Goal: Task Accomplishment & Management: Use online tool/utility

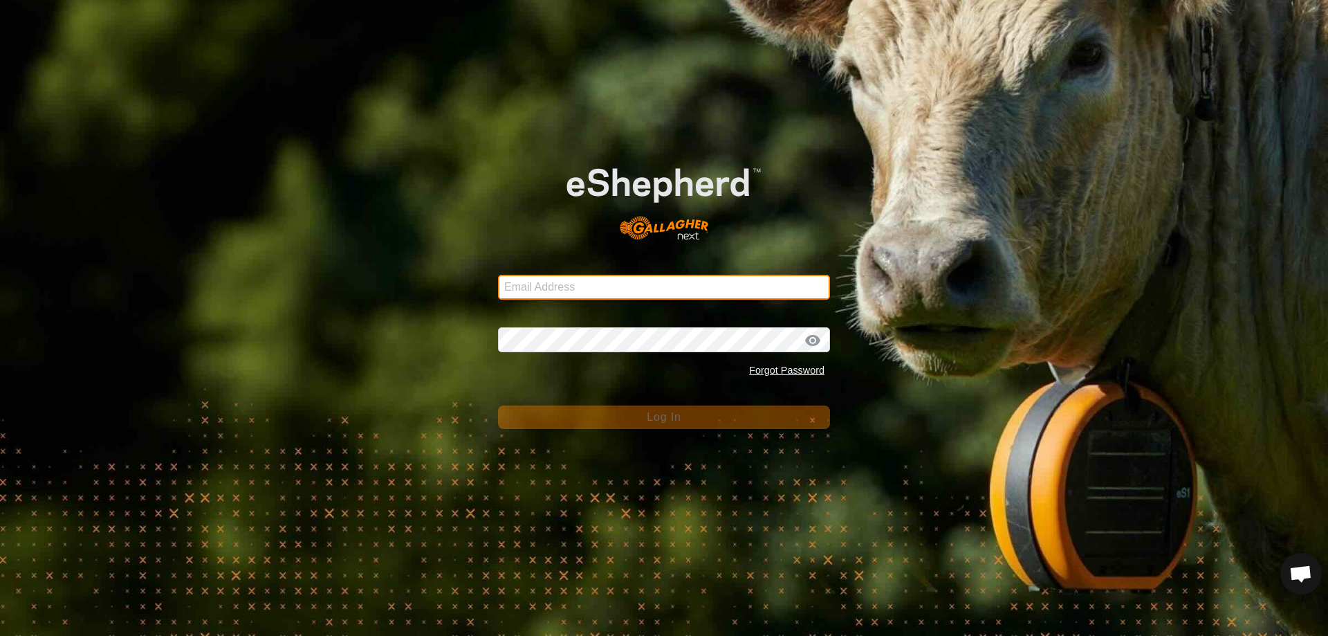
click at [669, 288] on input "Email Address" at bounding box center [664, 287] width 332 height 25
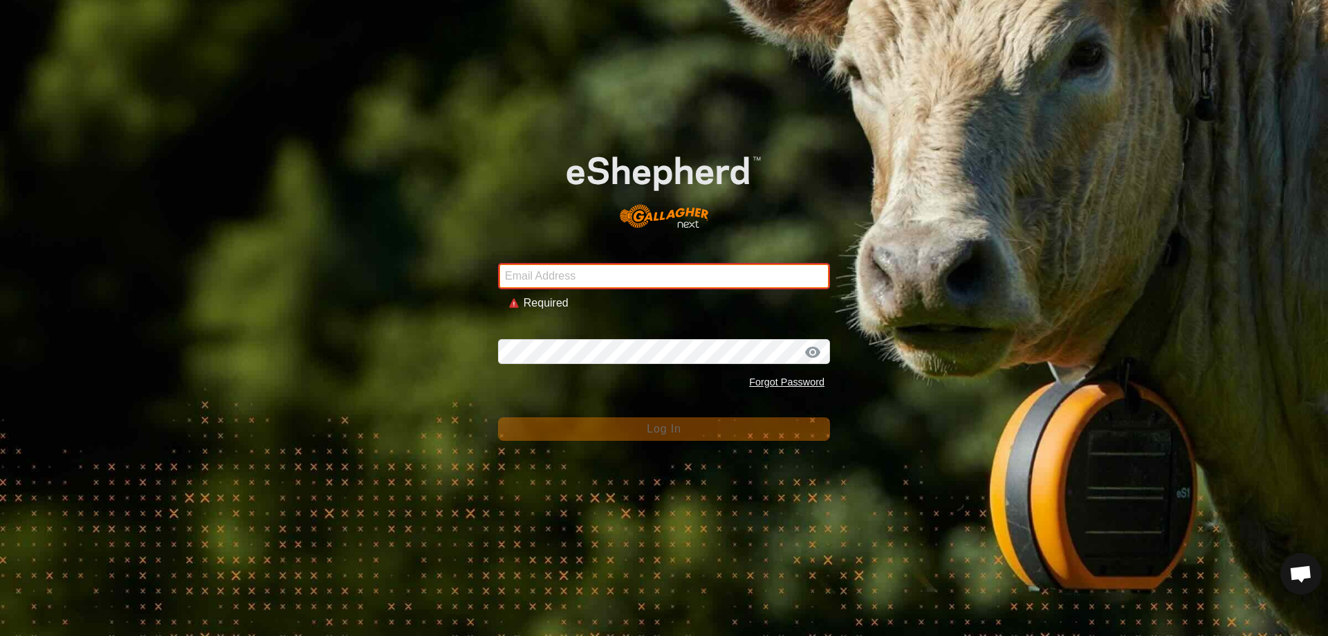
type input "[EMAIL_ADDRESS][DOMAIN_NAME]"
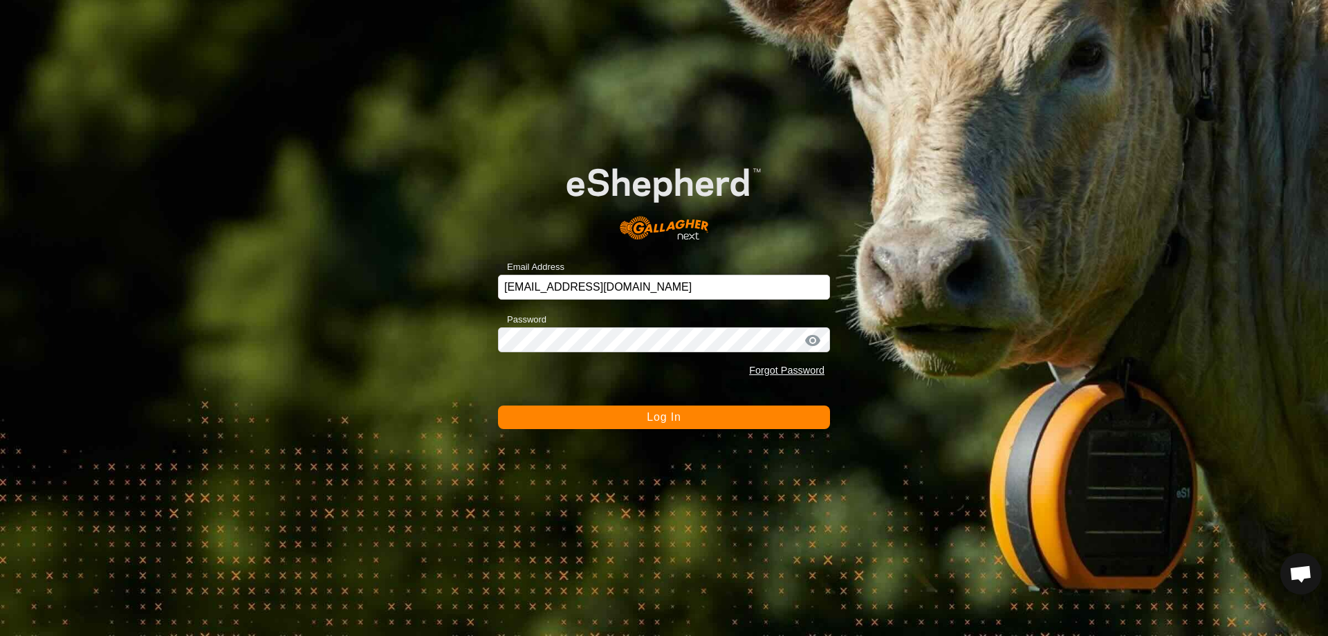
click at [660, 425] on button "Log In" at bounding box center [664, 417] width 332 height 24
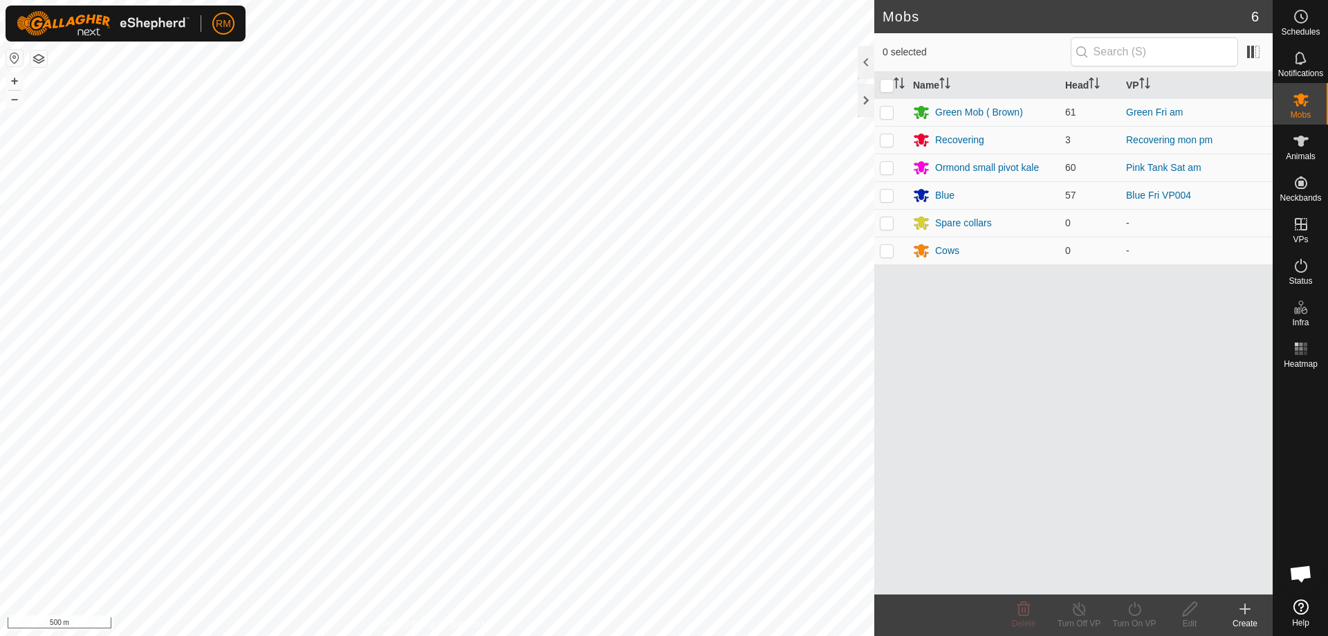
click at [722, 331] on div "RM Schedules Notifications Mobs Animals Neckbands VPs Status Infra Heatmap Help…" at bounding box center [664, 318] width 1328 height 636
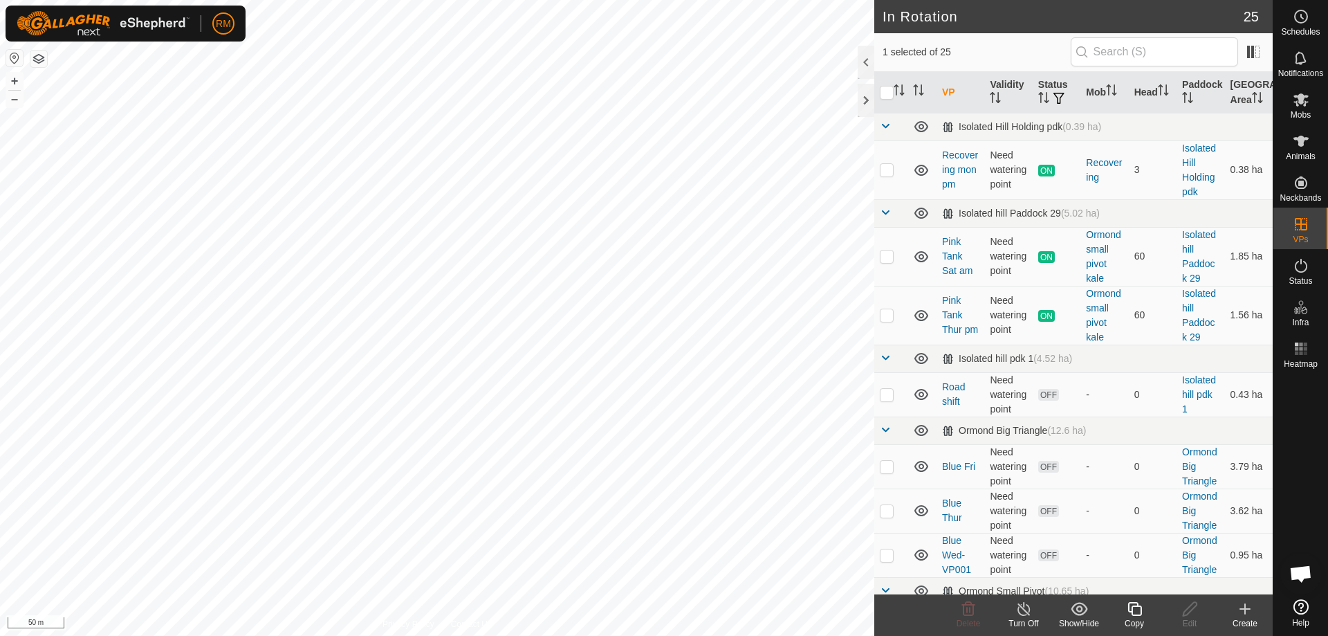
checkbox input "false"
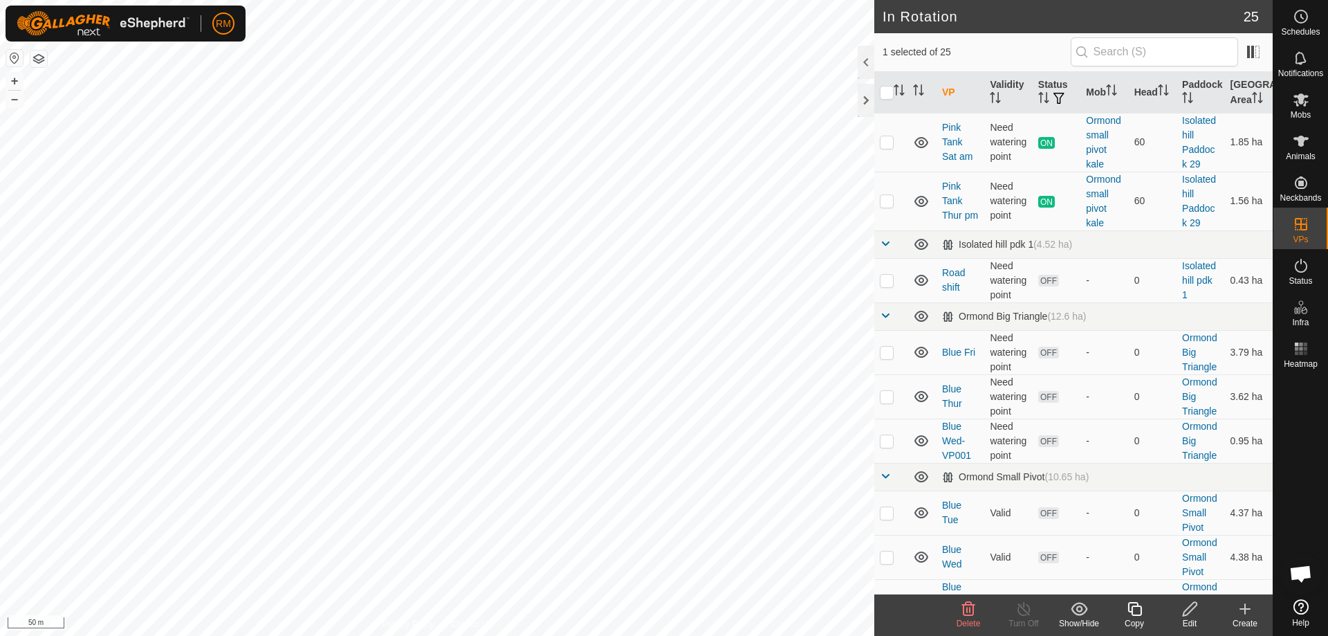
scroll to position [115, 0]
click at [968, 610] on icon at bounding box center [968, 608] width 17 height 17
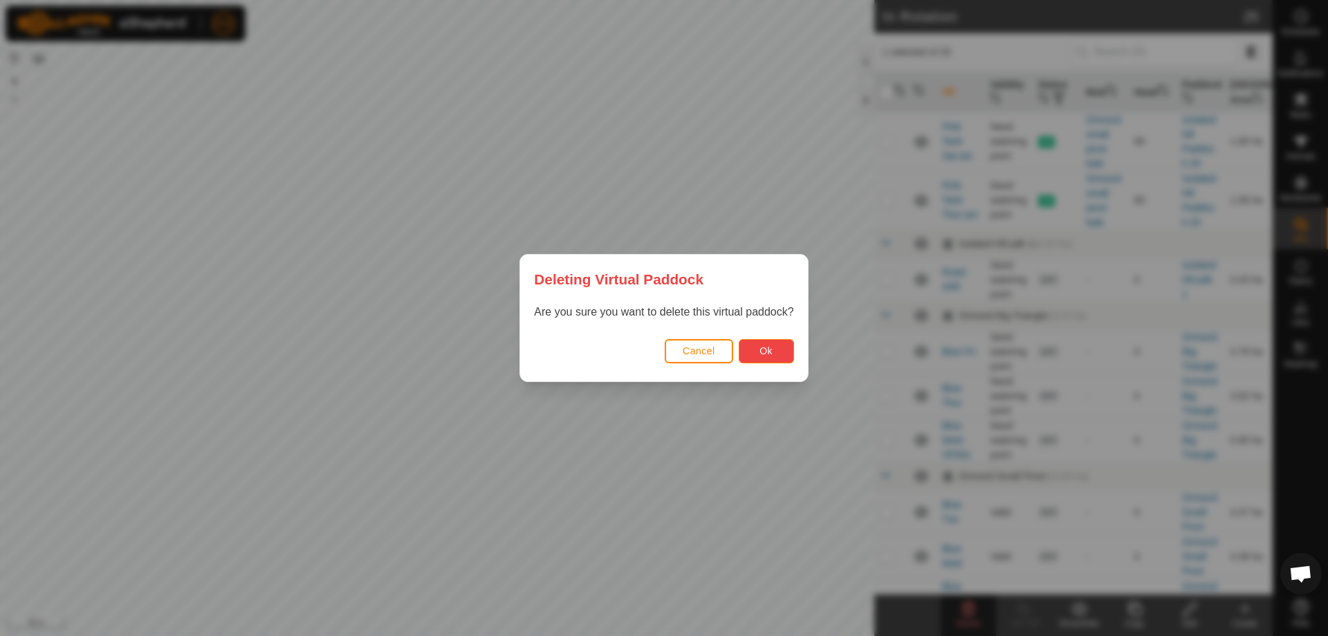
click at [766, 352] on span "Ok" at bounding box center [765, 350] width 13 height 11
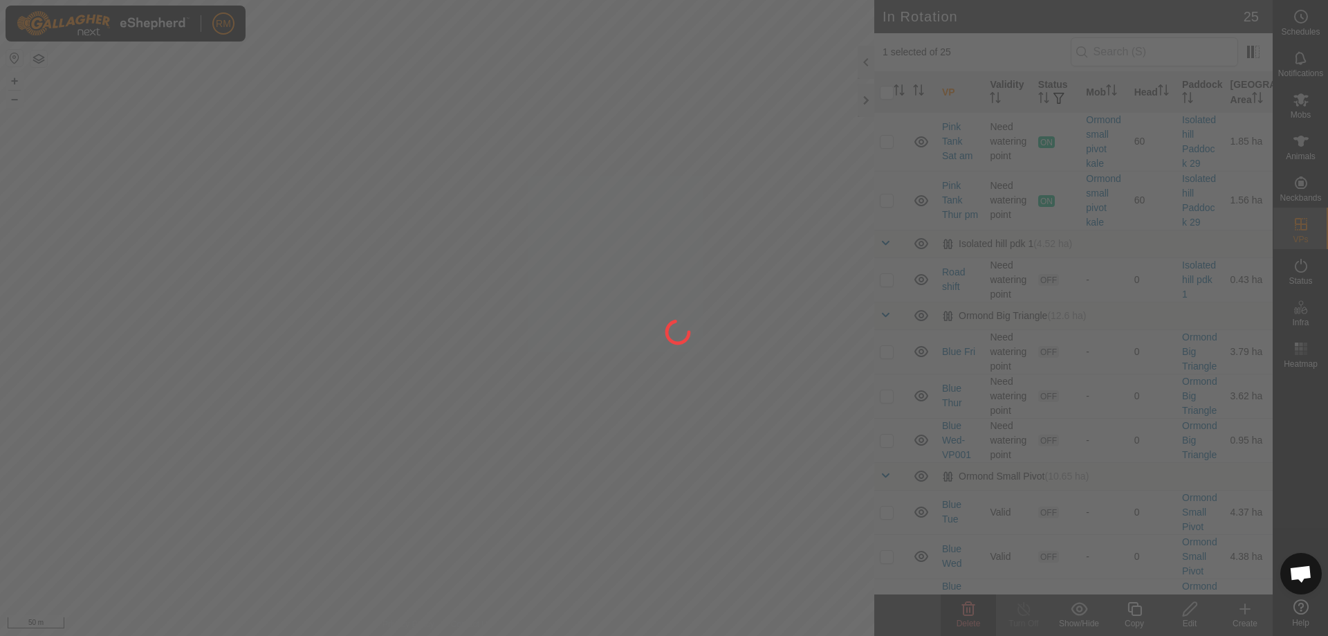
checkbox input "false"
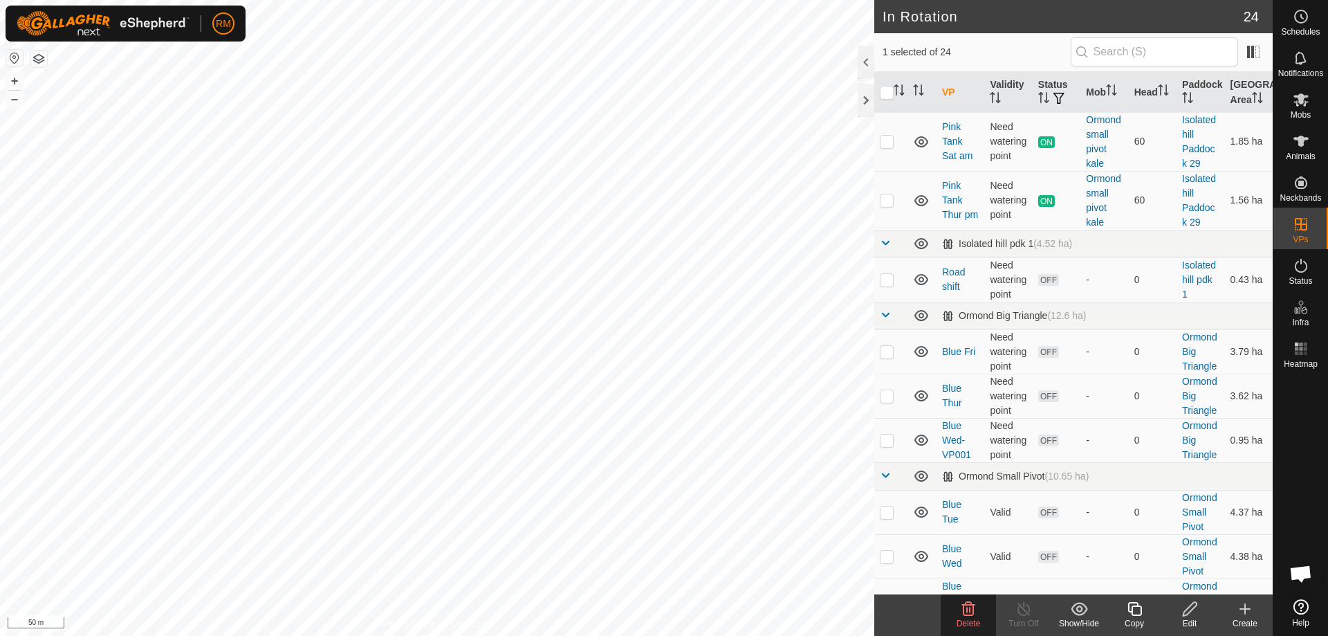
click at [969, 612] on icon at bounding box center [968, 609] width 13 height 14
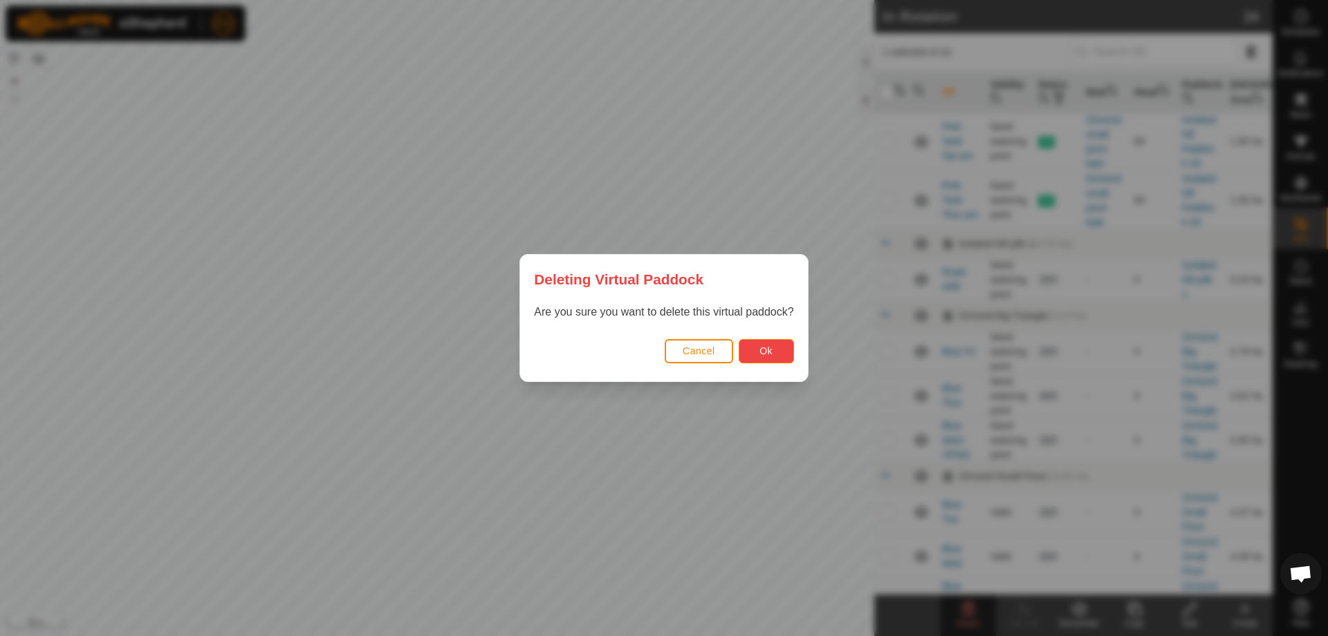
click at [759, 353] on span "Ok" at bounding box center [765, 350] width 13 height 11
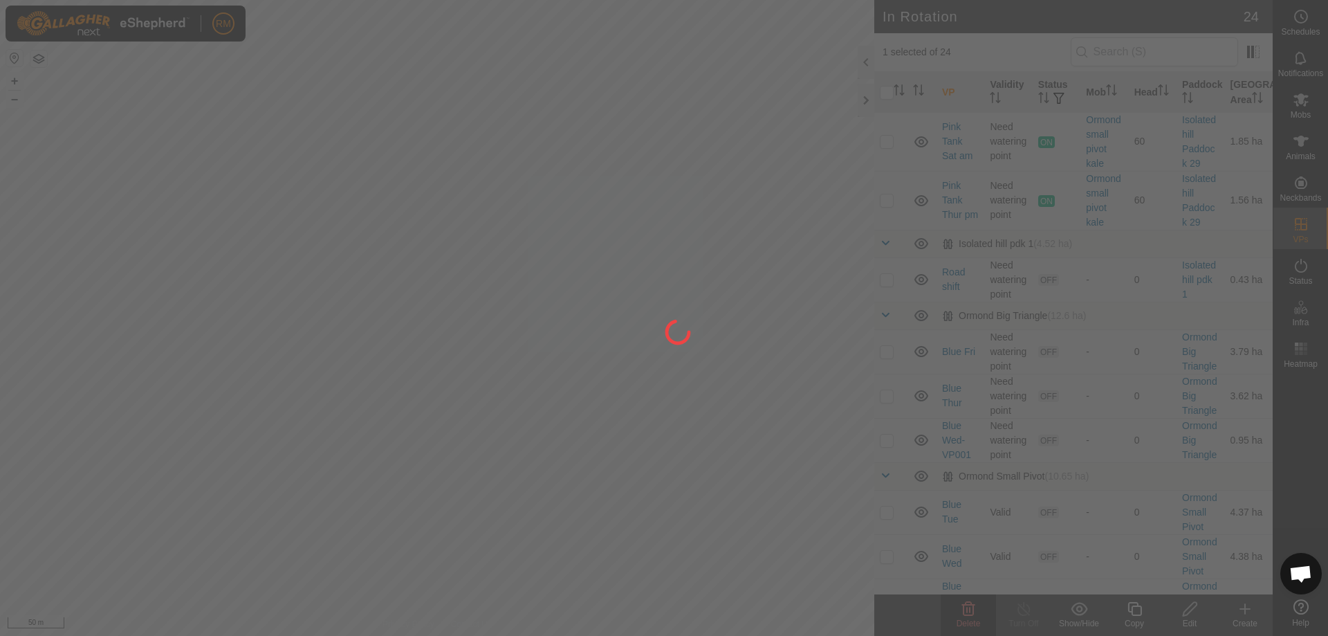
checkbox input "false"
click at [648, 366] on div "RM Schedules Notifications Mobs Animals Neckbands VPs Status Infra Heatmap Help…" at bounding box center [664, 318] width 1328 height 636
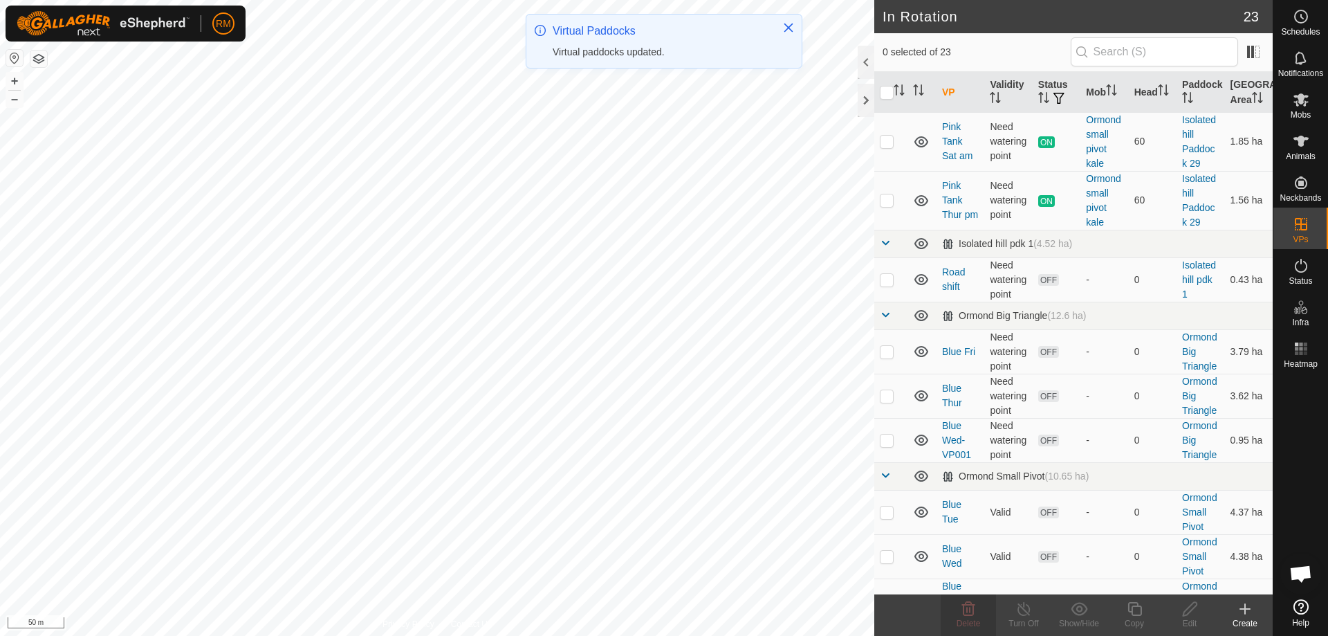
checkbox input "true"
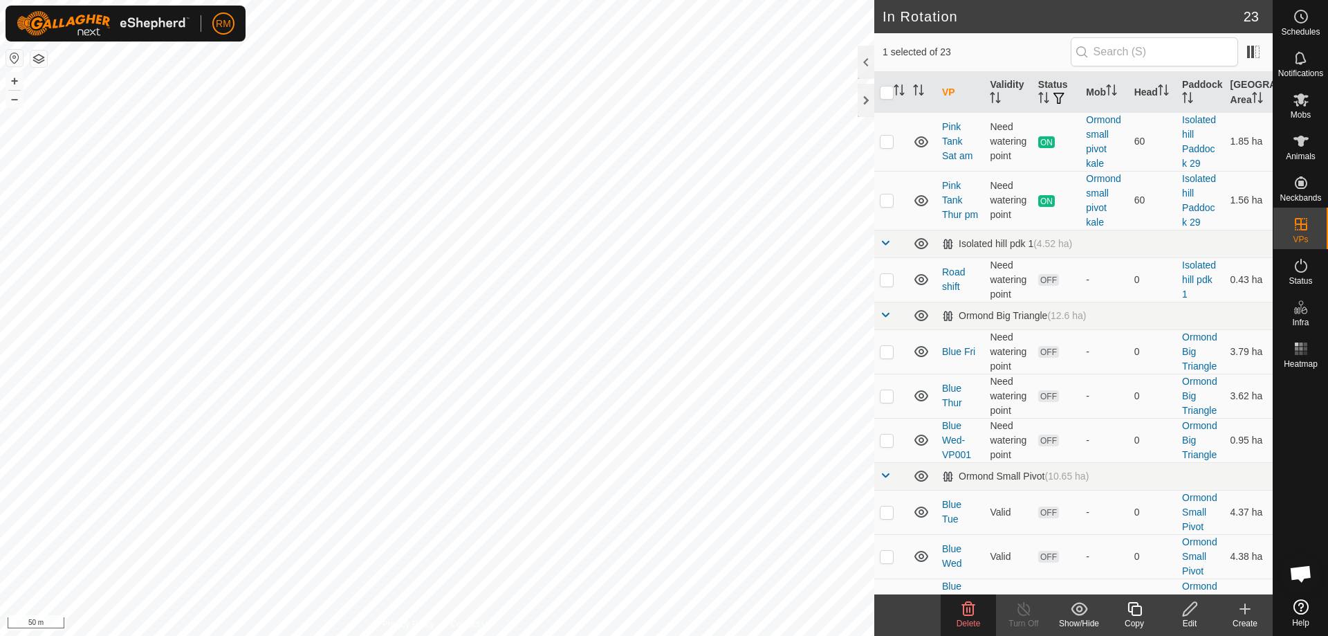
checkbox input "true"
checkbox input "false"
click at [968, 609] on icon at bounding box center [968, 608] width 17 height 17
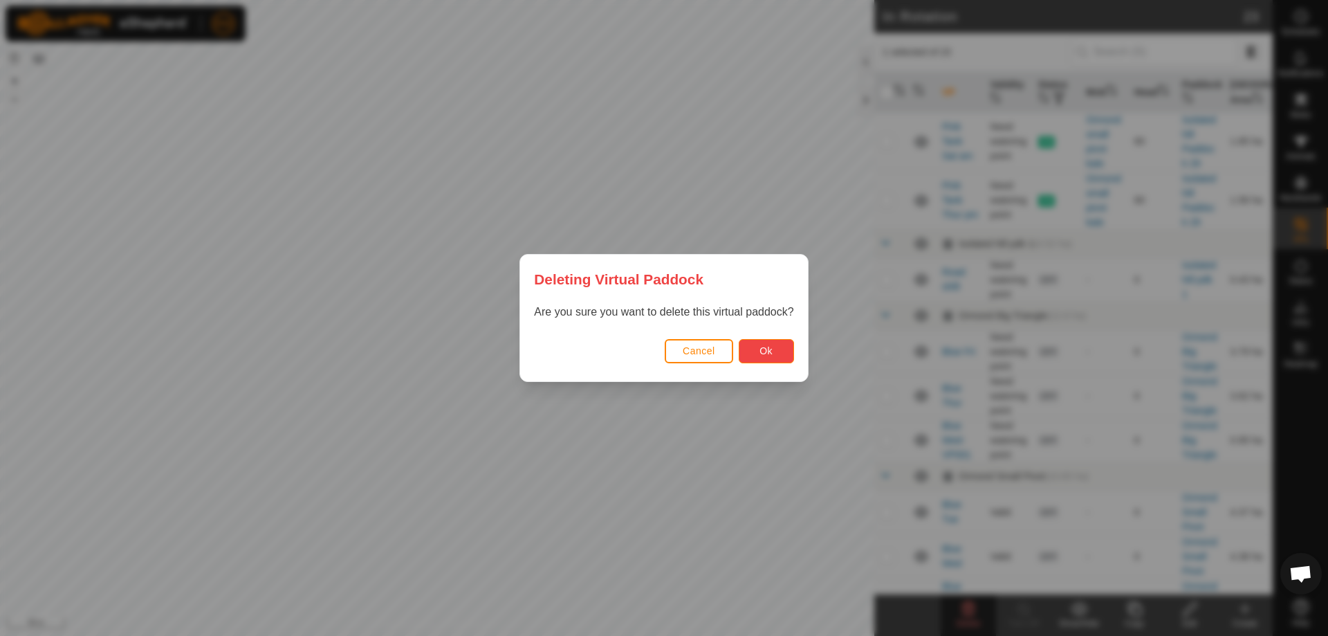
click at [761, 349] on span "Ok" at bounding box center [765, 350] width 13 height 11
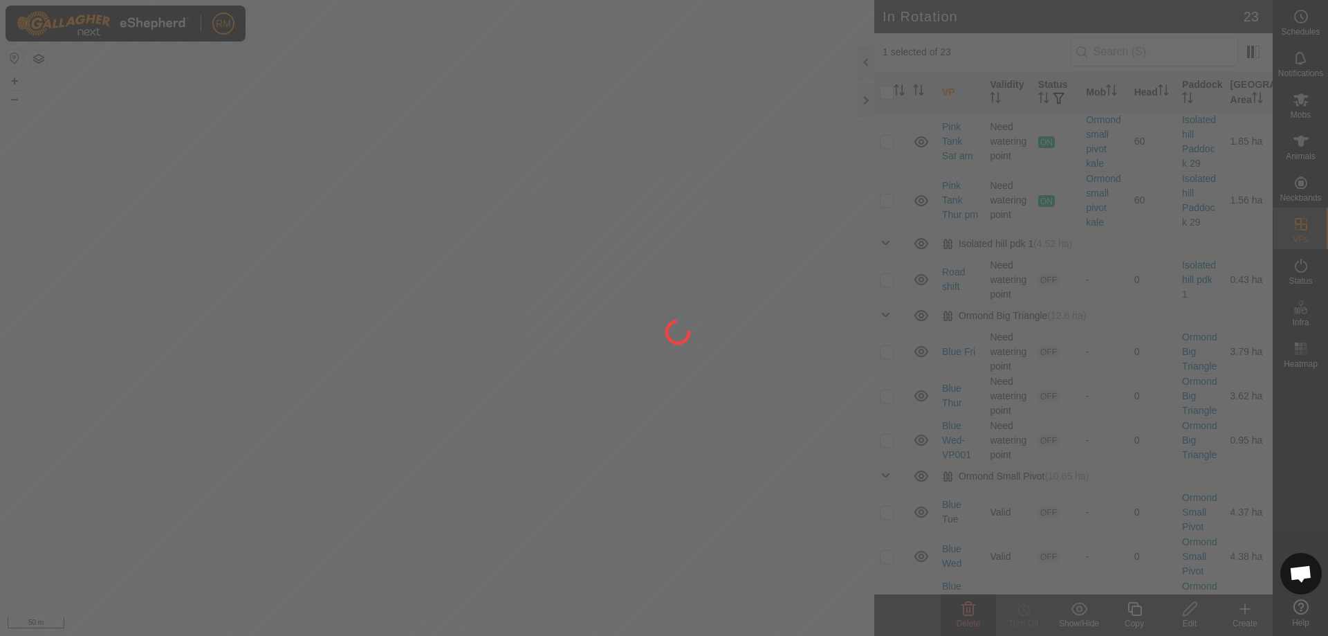
checkbox input "false"
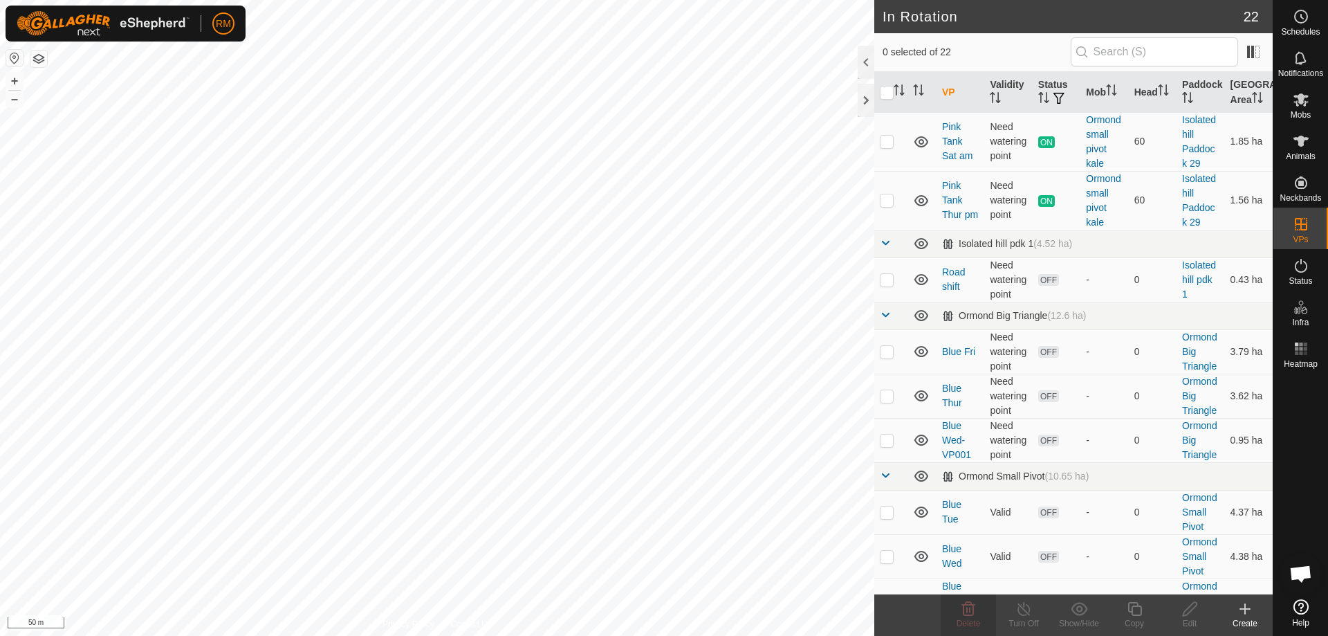
checkbox input "true"
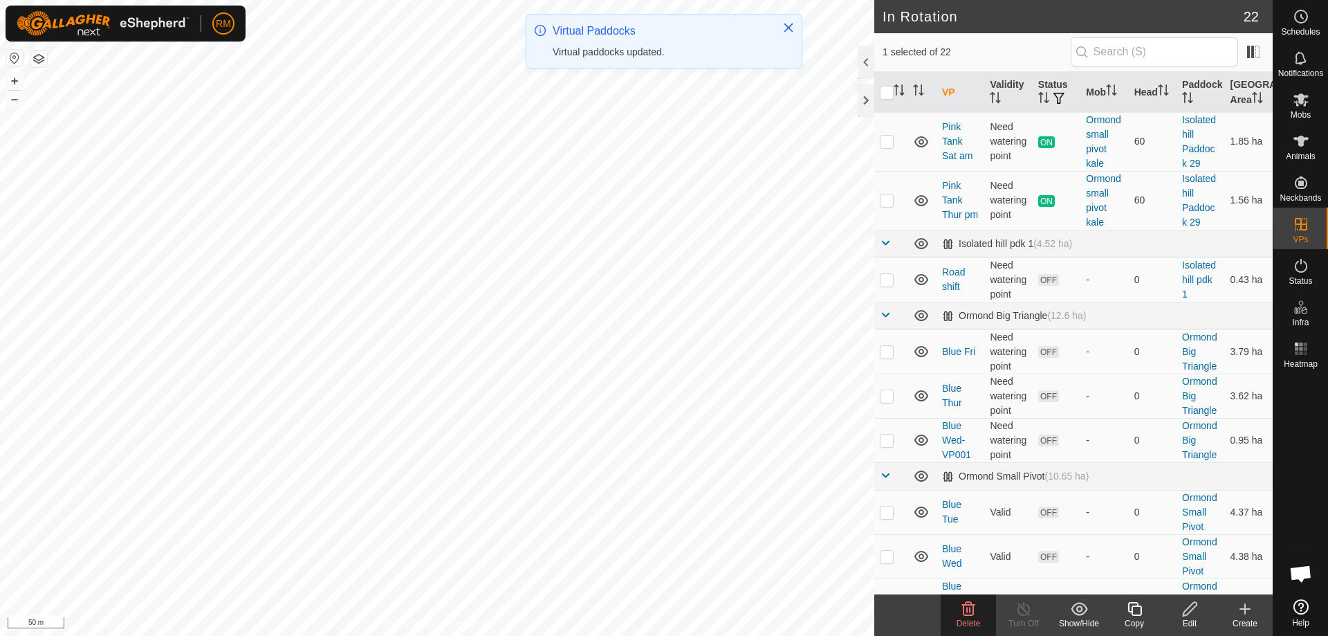
click at [970, 611] on icon at bounding box center [968, 609] width 13 height 14
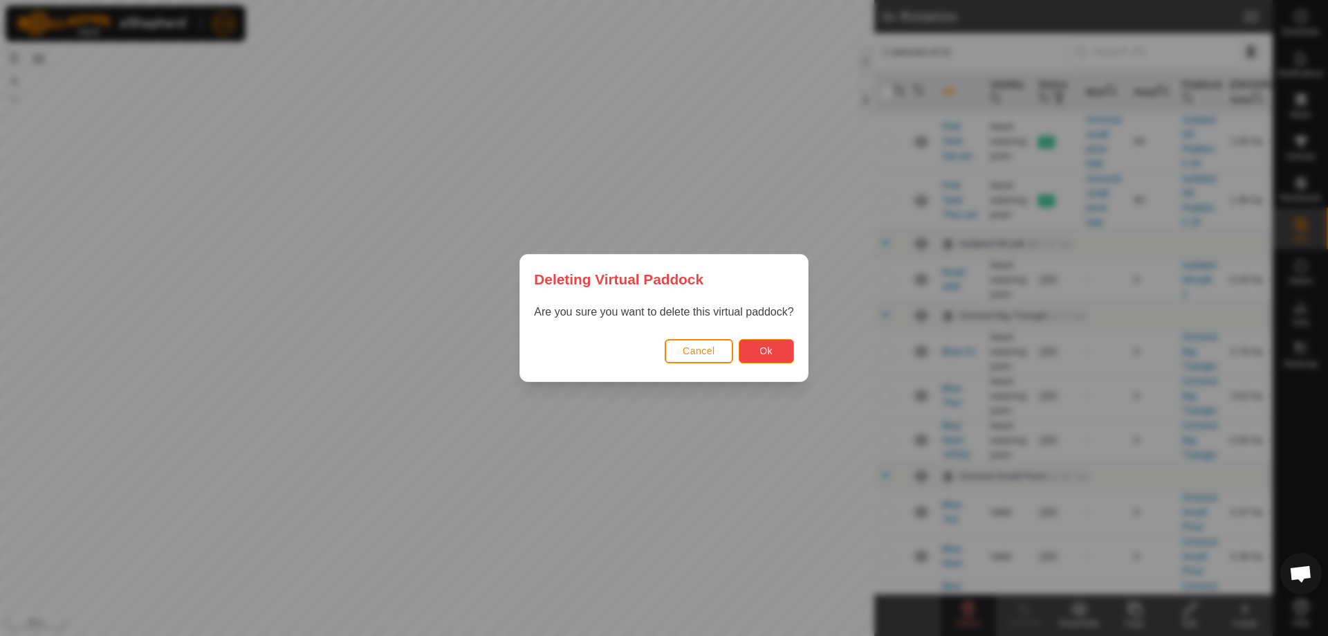
click at [761, 346] on span "Ok" at bounding box center [765, 350] width 13 height 11
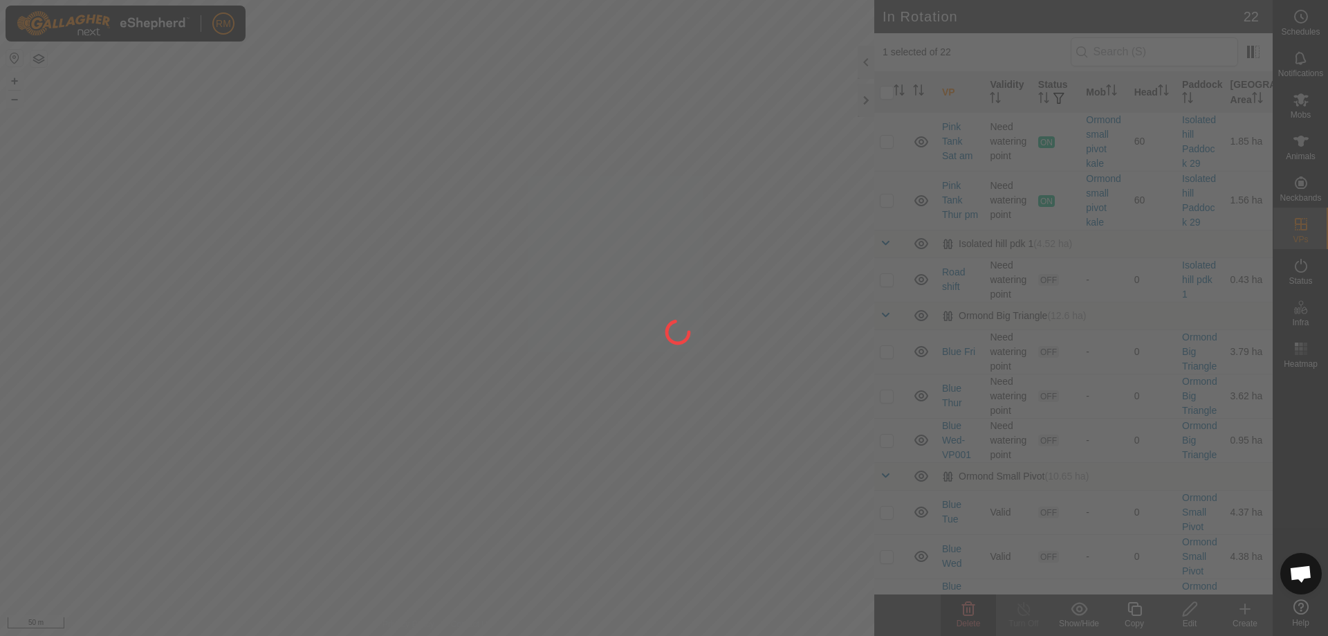
checkbox input "false"
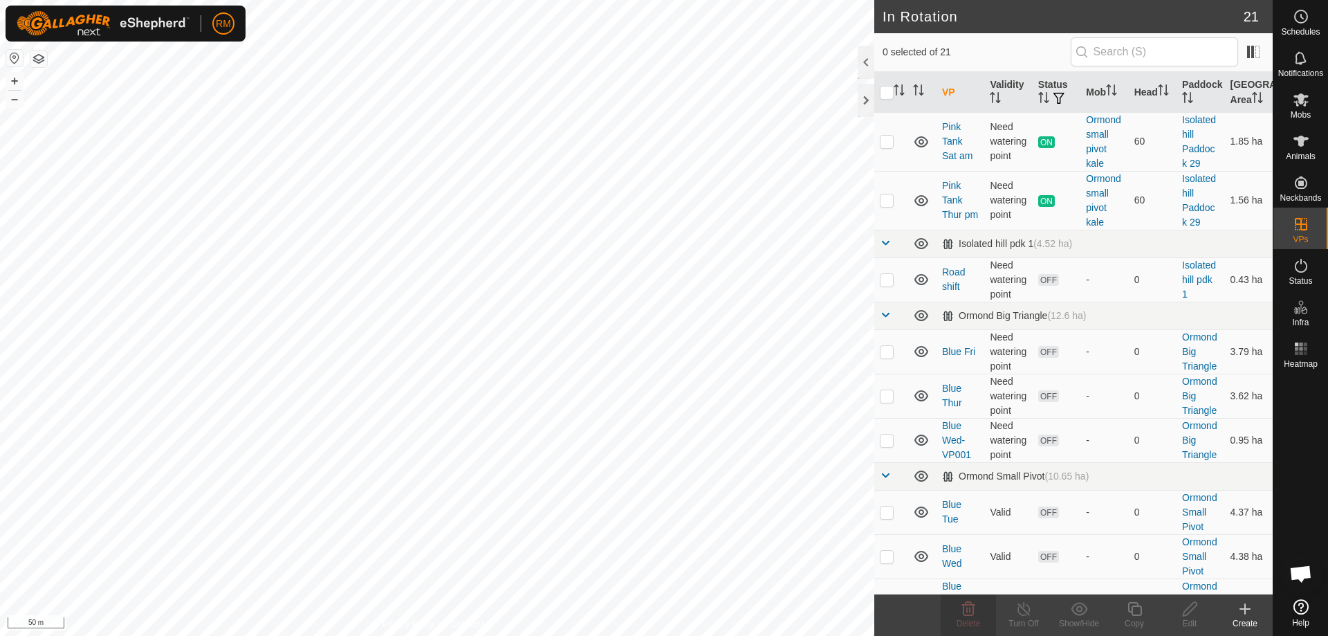
checkbox input "true"
click at [1186, 613] on icon at bounding box center [1189, 608] width 17 height 17
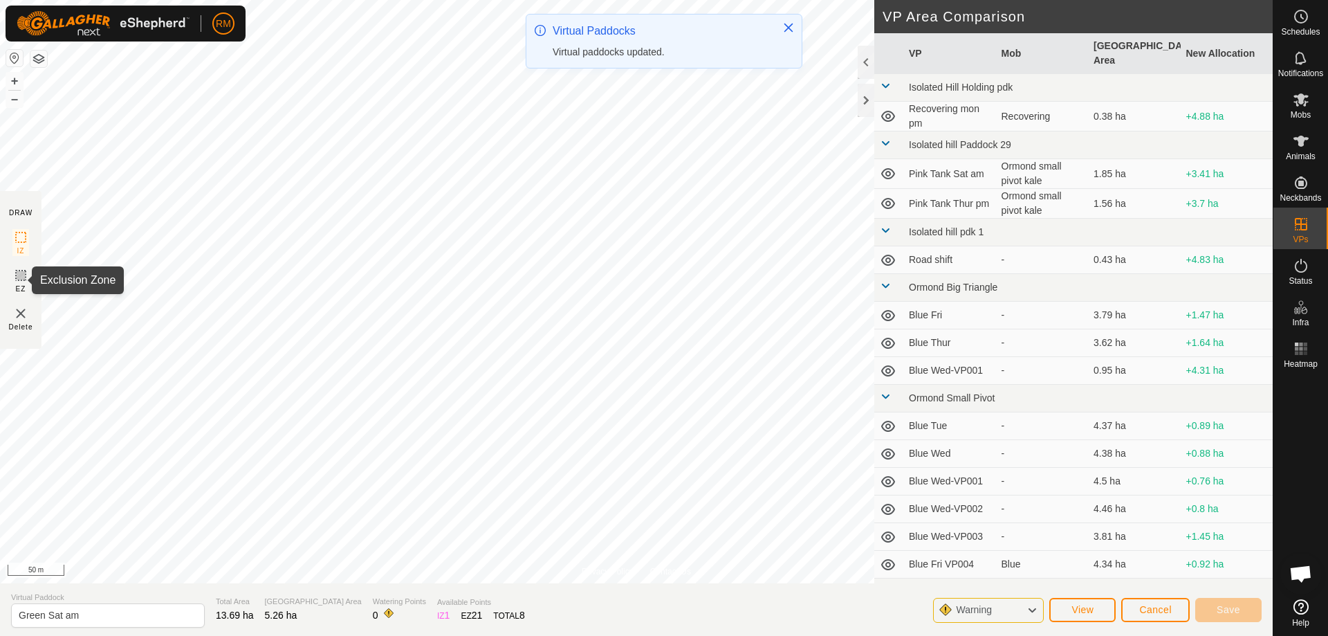
click at [20, 277] on icon at bounding box center [21, 275] width 8 height 8
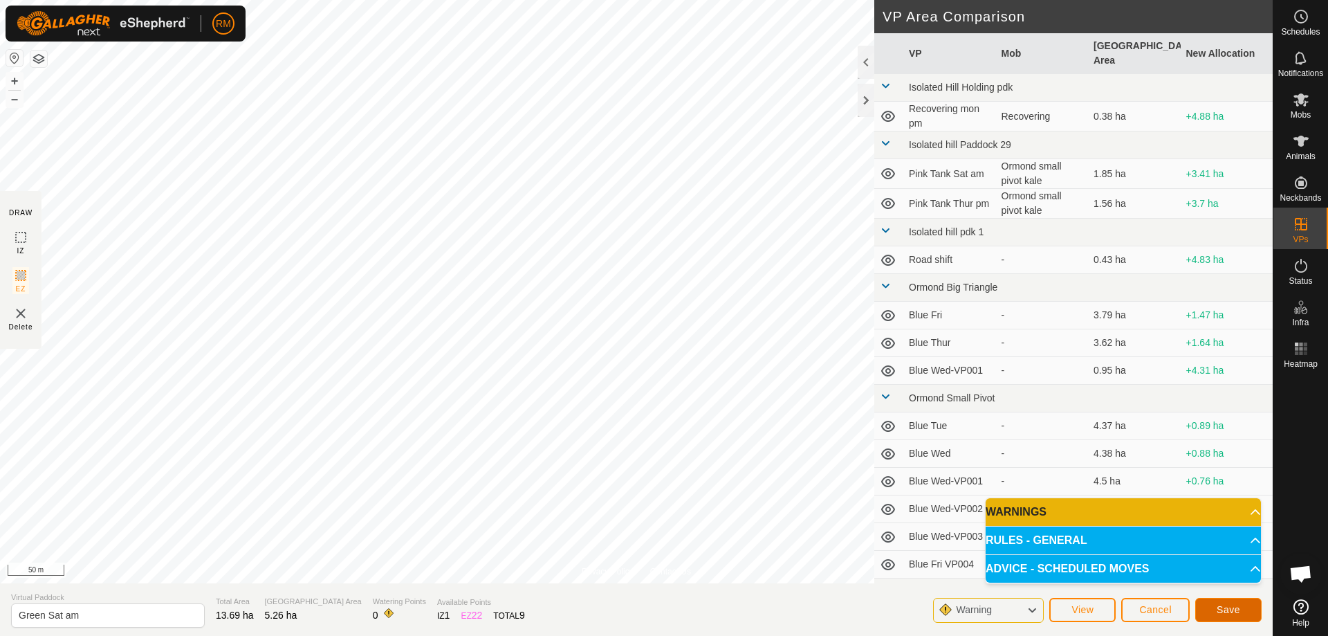
click at [1223, 609] on span "Save" at bounding box center [1229, 609] width 24 height 11
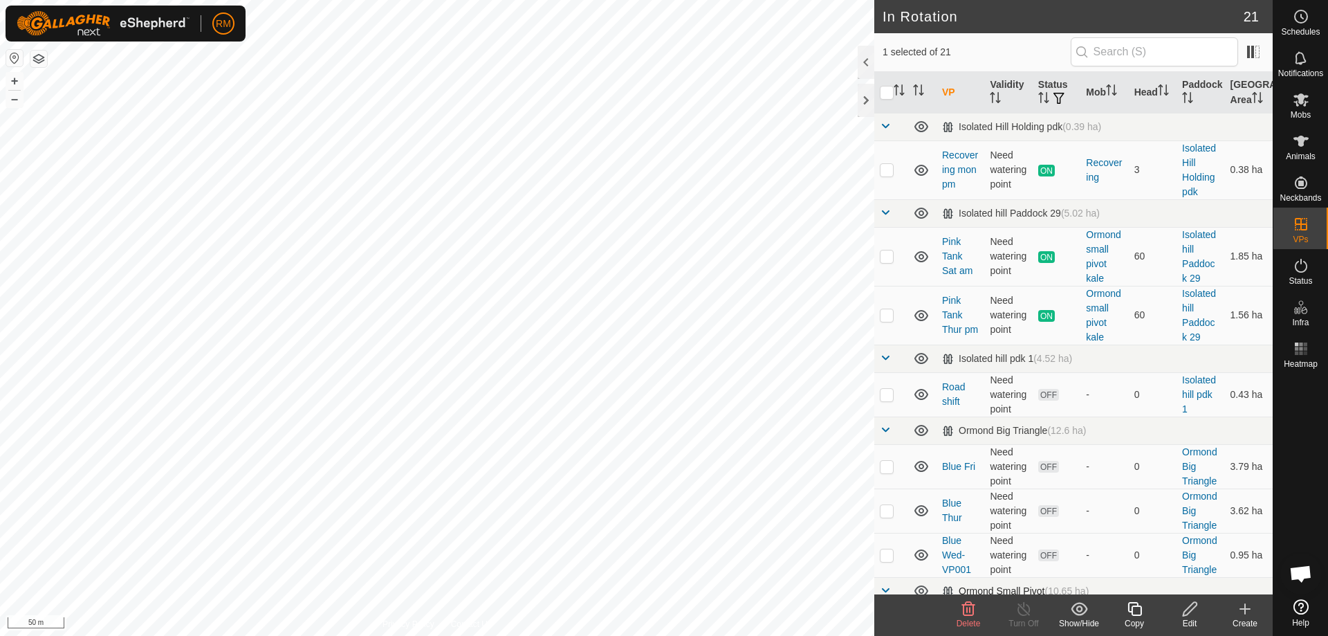
checkbox input "false"
checkbox input "true"
click at [1304, 98] on icon at bounding box center [1300, 99] width 15 height 13
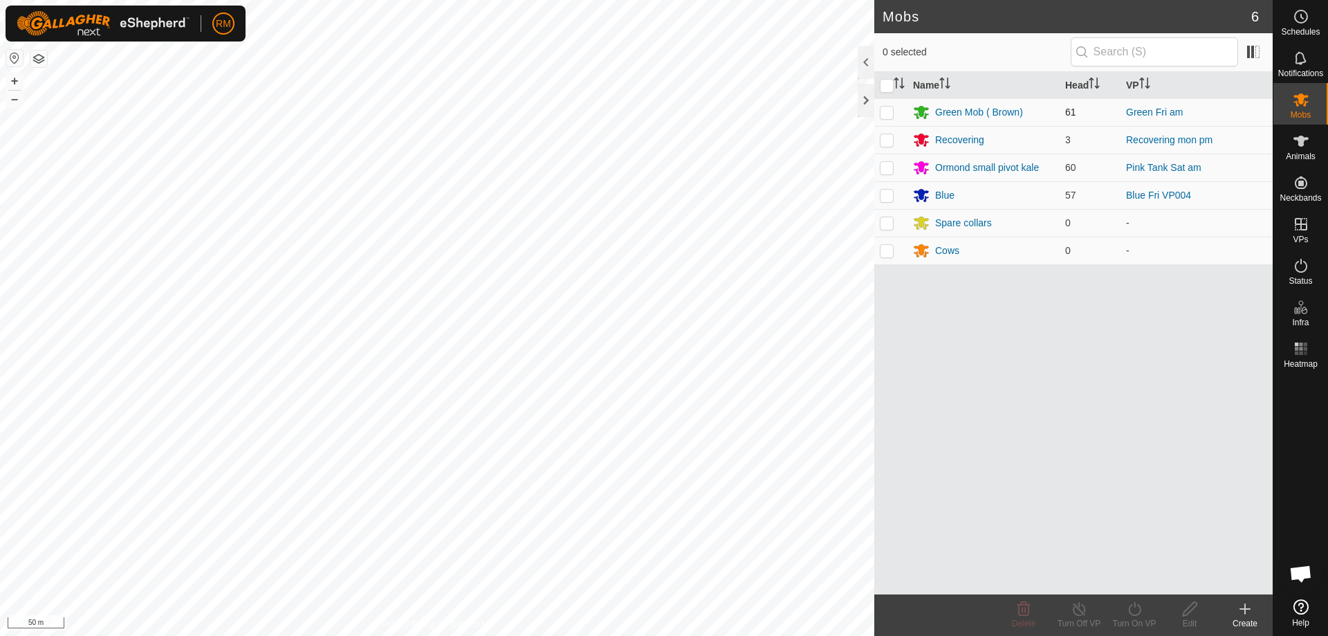
click at [891, 112] on p-checkbox at bounding box center [887, 112] width 14 height 11
checkbox input "true"
click at [1134, 612] on icon at bounding box center [1134, 608] width 17 height 17
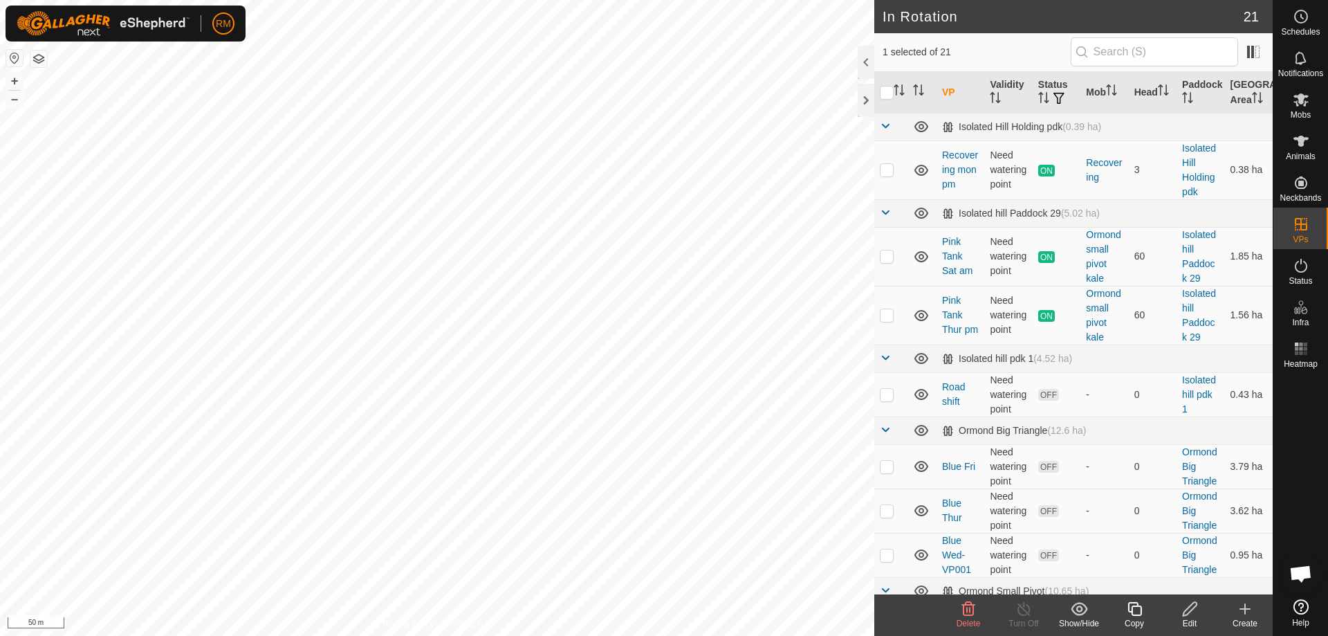
checkbox input "true"
checkbox input "false"
checkbox input "true"
click at [1186, 610] on icon at bounding box center [1190, 609] width 14 height 14
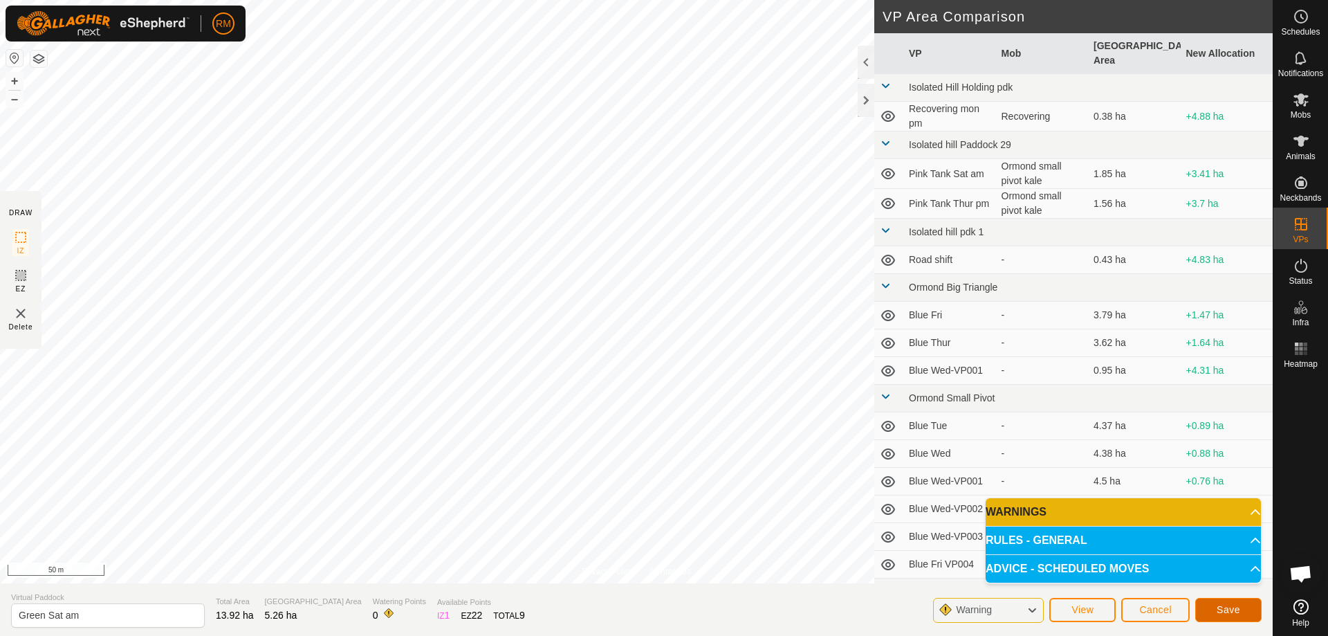
click at [1214, 606] on button "Save" at bounding box center [1228, 610] width 66 height 24
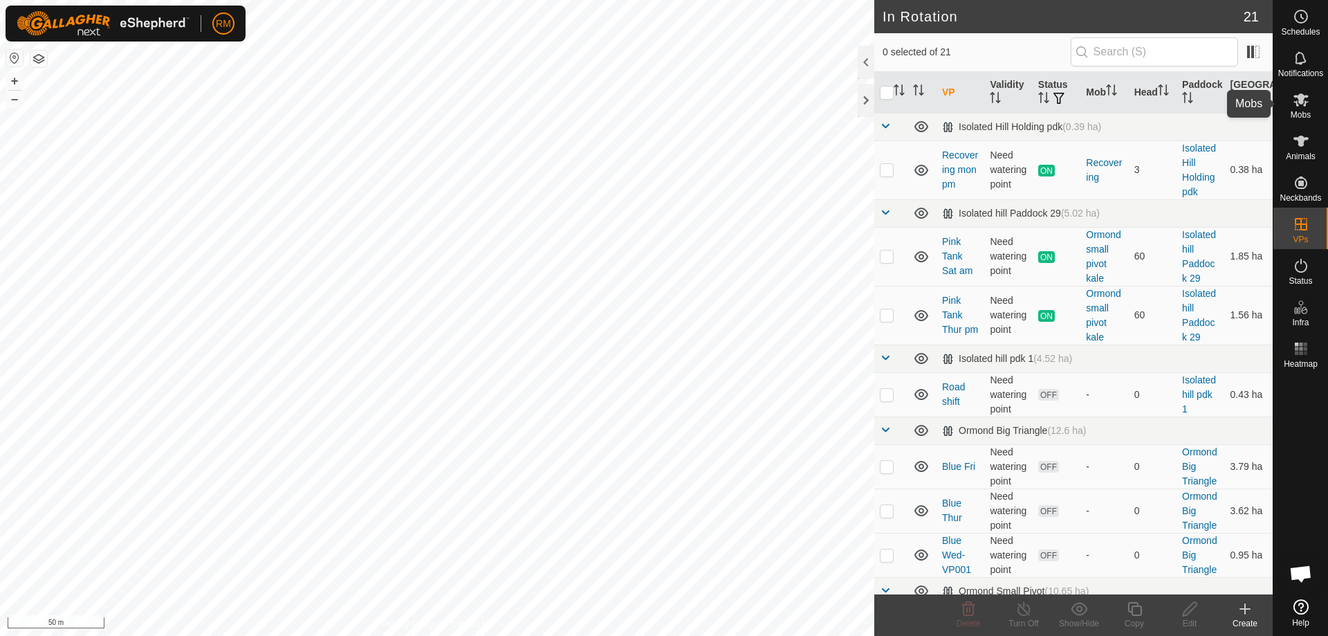
click at [1306, 98] on icon at bounding box center [1301, 99] width 17 height 17
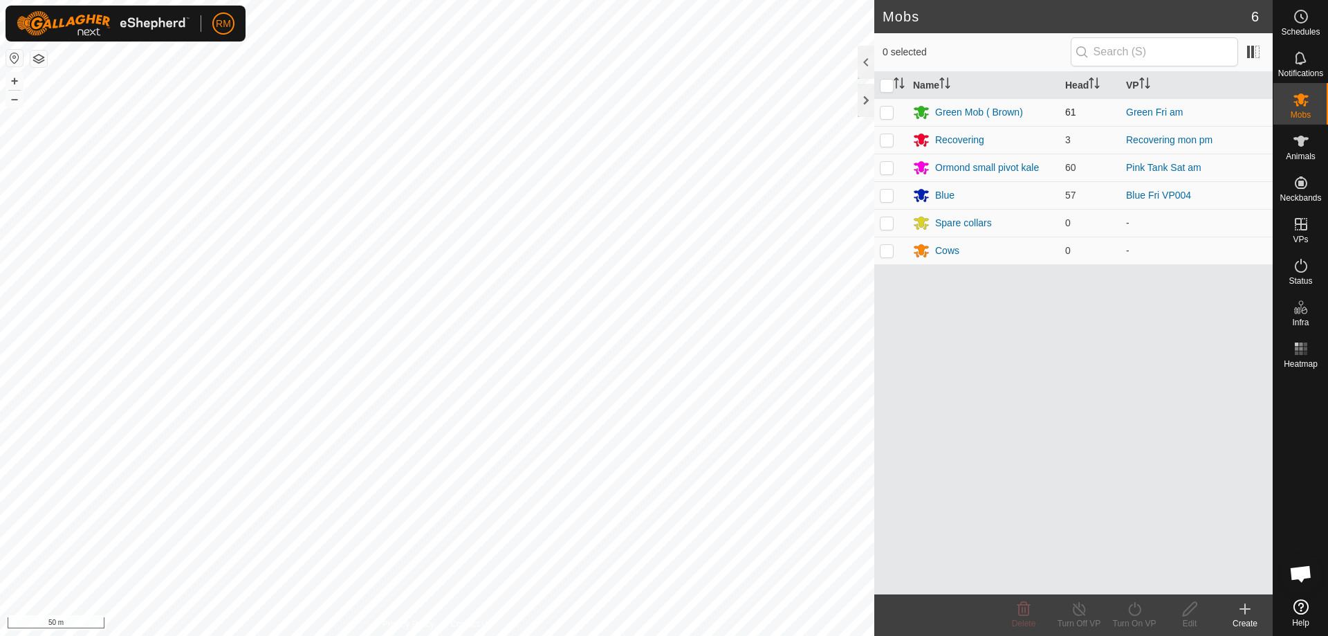
click at [882, 107] on p-checkbox at bounding box center [887, 112] width 14 height 11
checkbox input "true"
click at [1136, 610] on icon at bounding box center [1134, 608] width 17 height 17
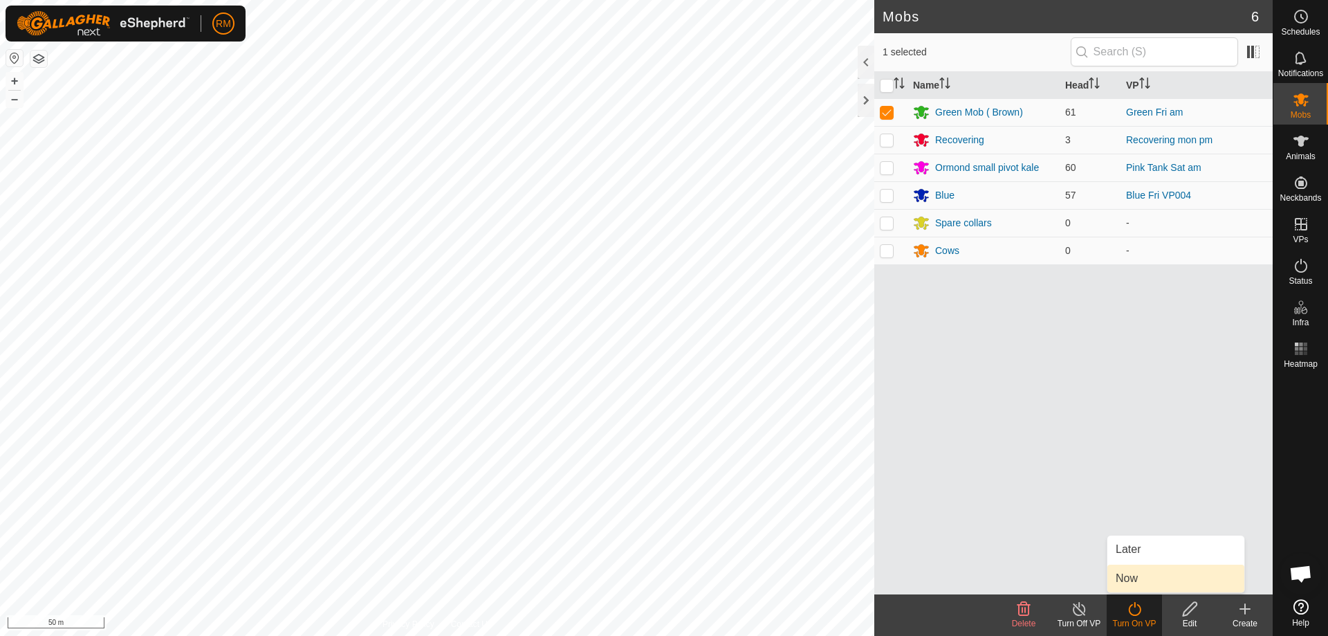
click at [1147, 582] on link "Now" at bounding box center [1175, 578] width 137 height 28
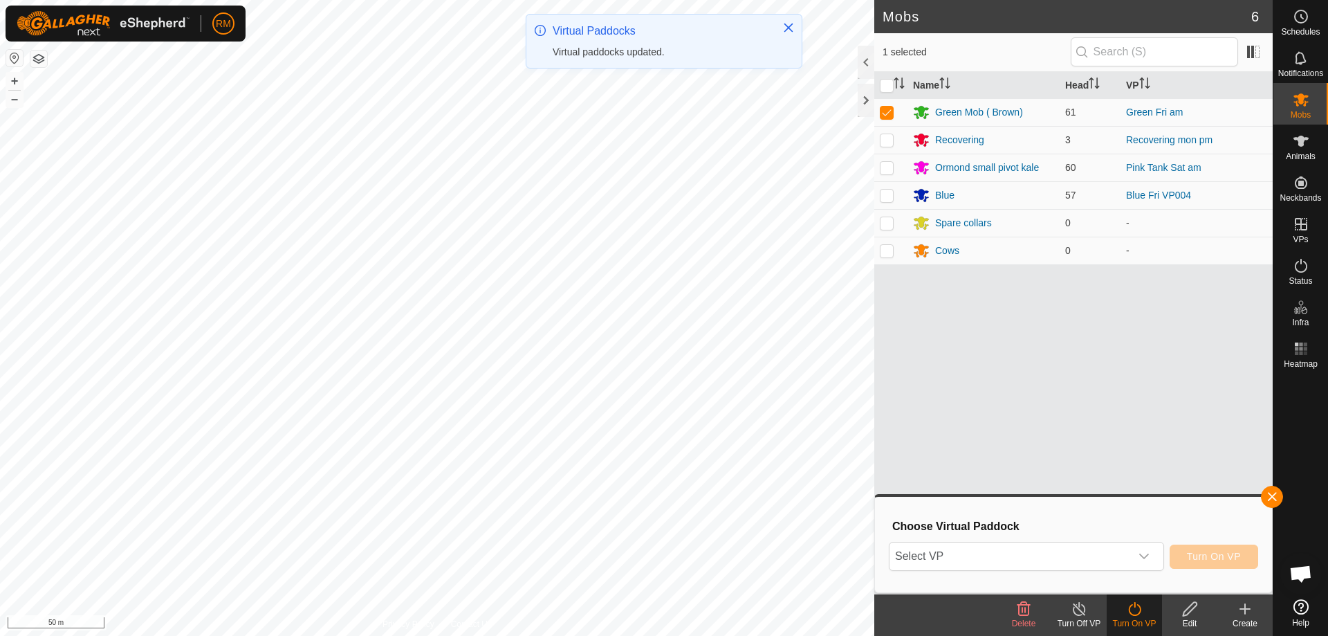
click at [1143, 556] on icon "dropdown trigger" at bounding box center [1143, 556] width 11 height 11
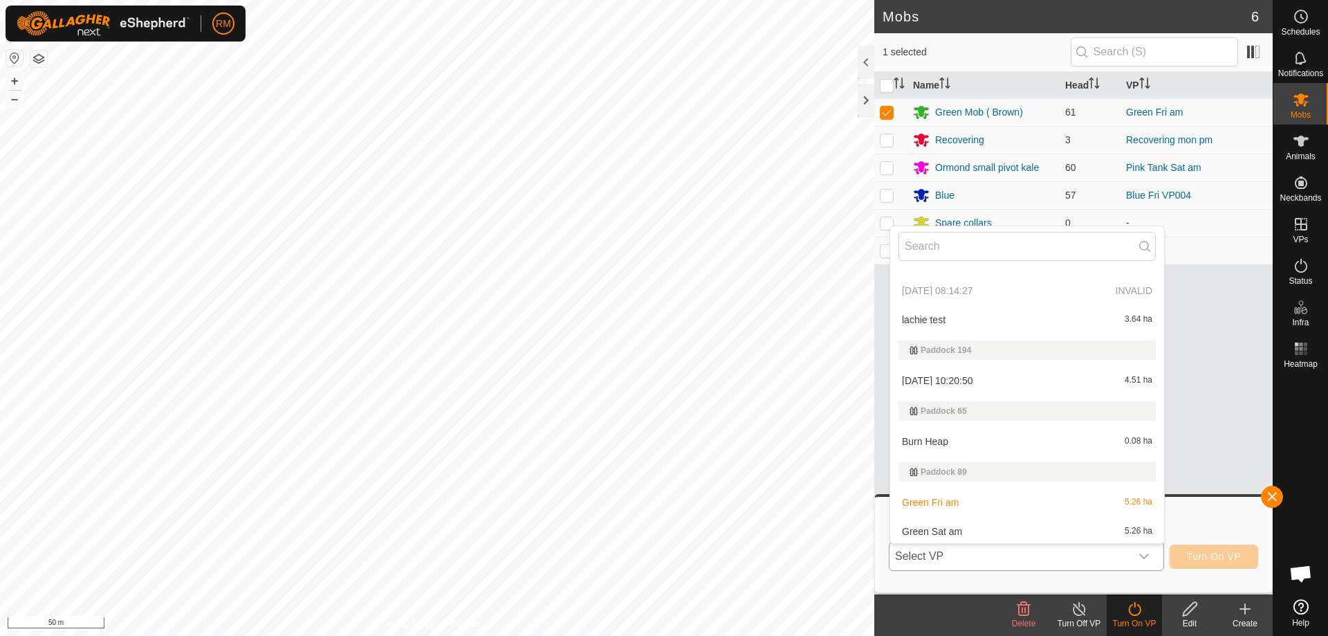
scroll to position [650, 0]
click at [954, 528] on li "Green Sat am 5.26 ha" at bounding box center [1027, 529] width 274 height 28
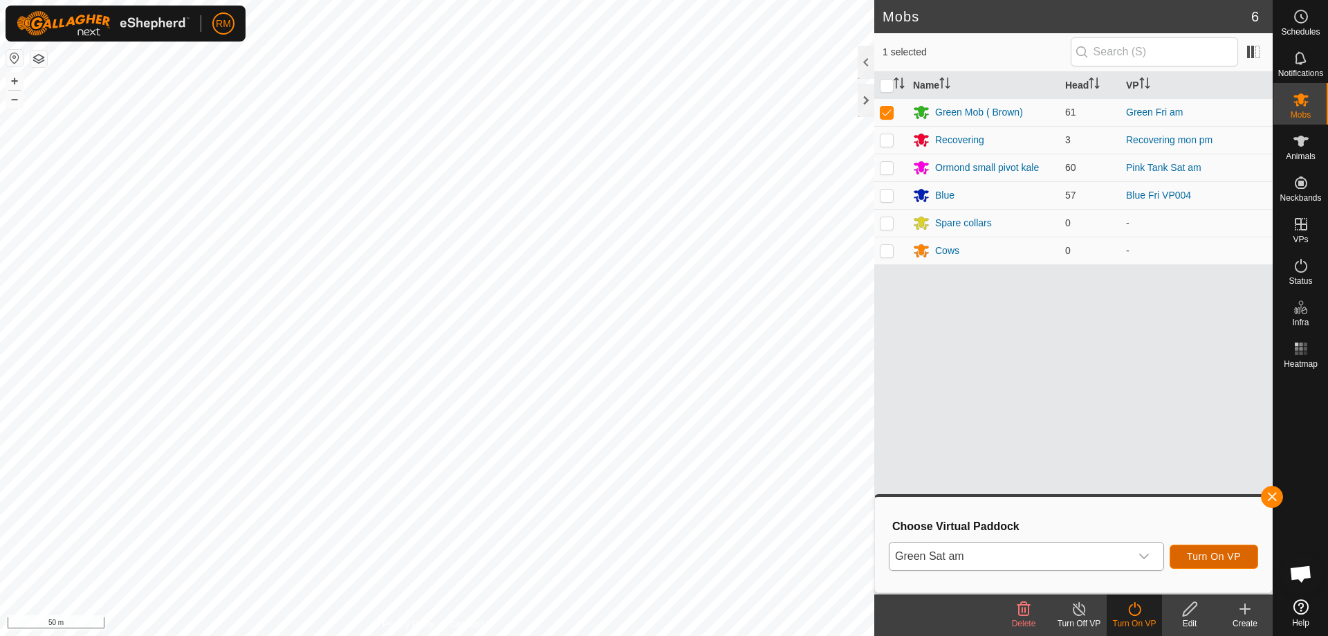
click at [1210, 555] on span "Turn On VP" at bounding box center [1214, 556] width 54 height 11
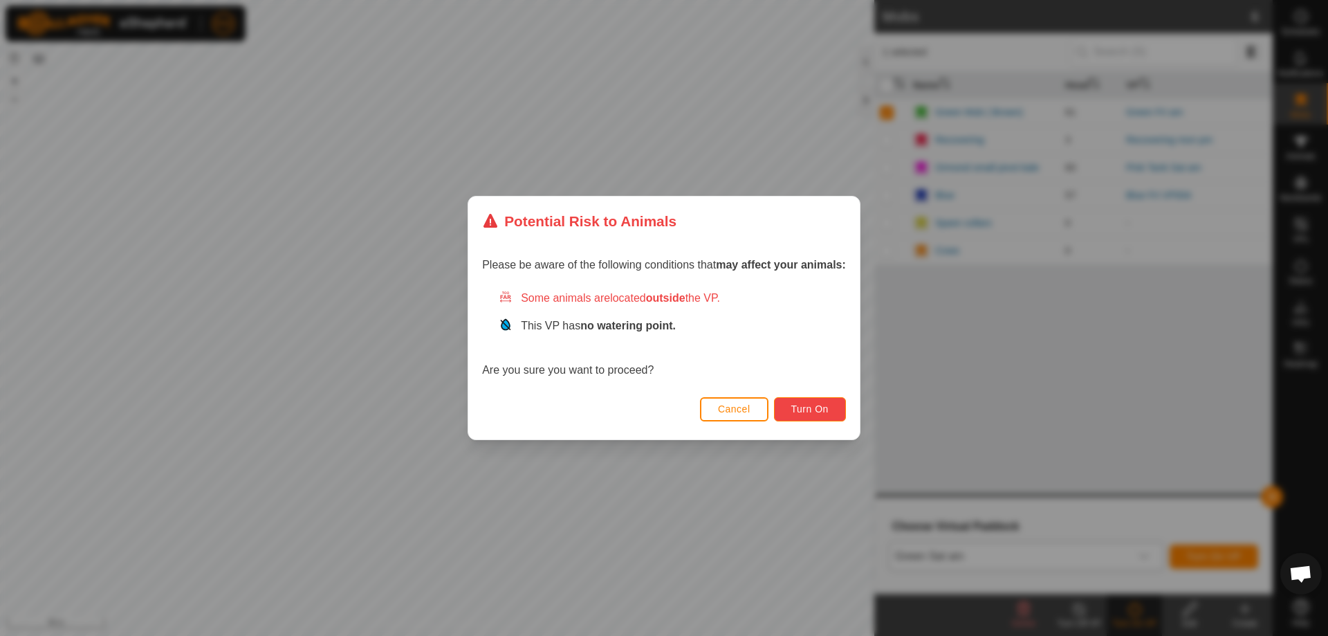
click at [808, 403] on button "Turn On" at bounding box center [810, 409] width 72 height 24
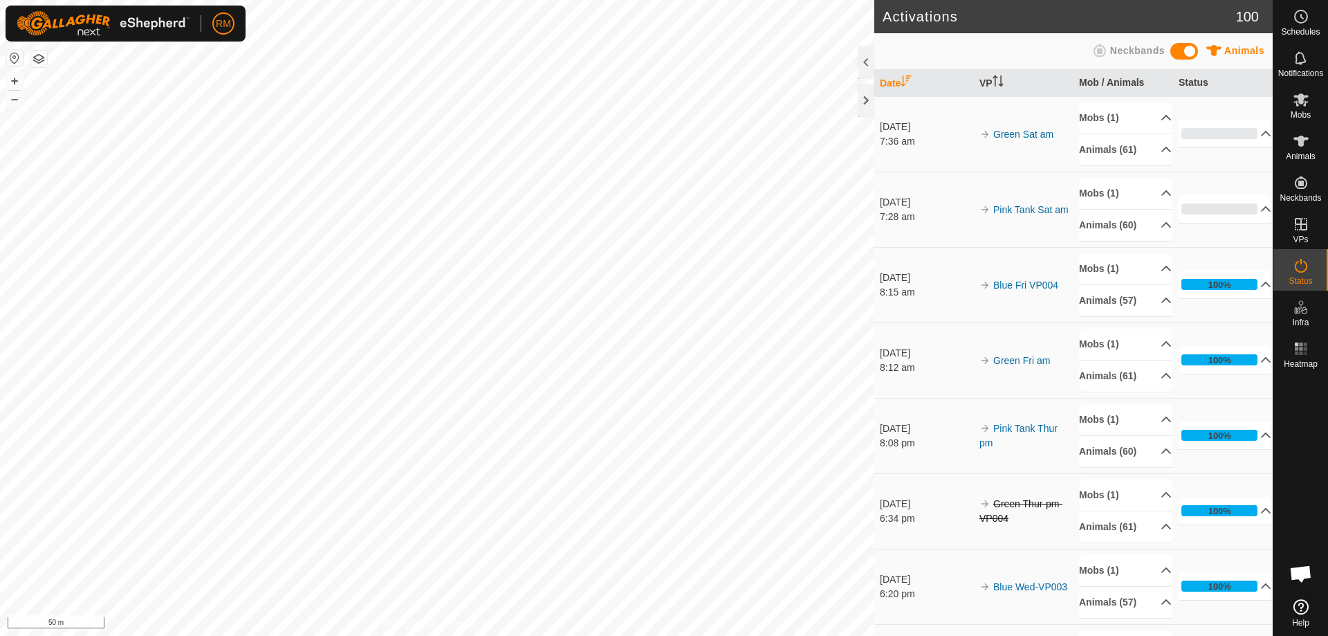
click at [718, 635] on html "RM Schedules Notifications Mobs Animals Neckbands VPs Status Infra Heatmap Help…" at bounding box center [664, 318] width 1328 height 636
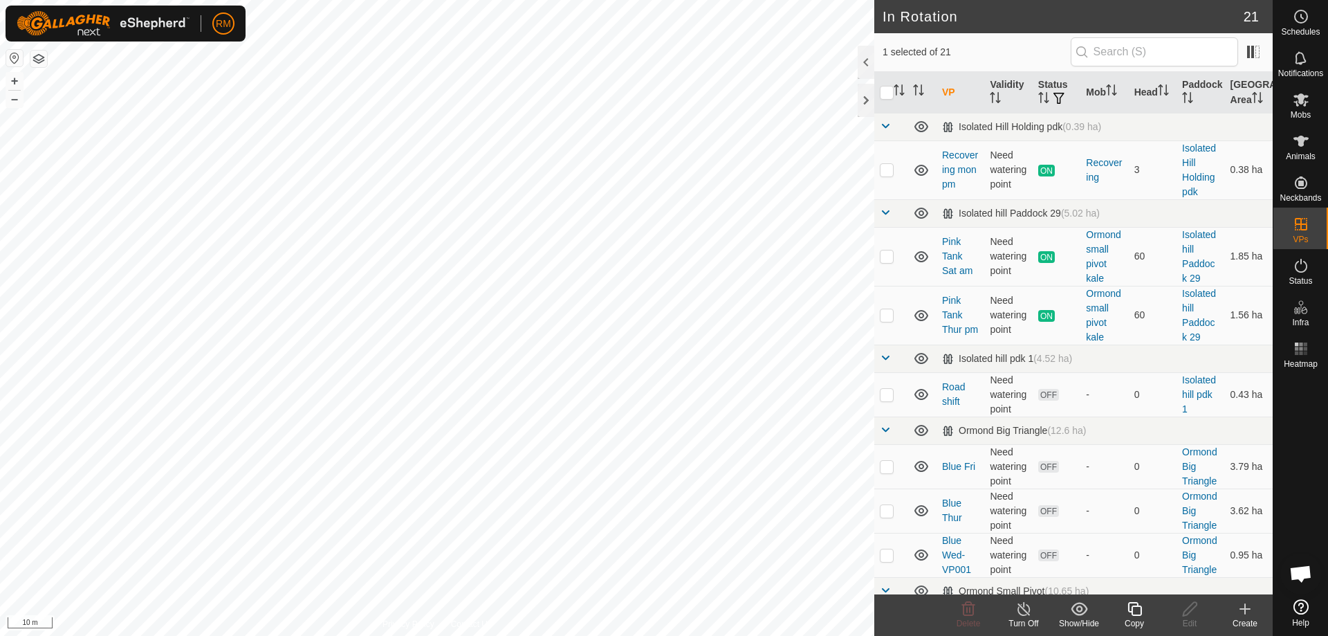
click at [1134, 611] on icon at bounding box center [1134, 608] width 17 height 17
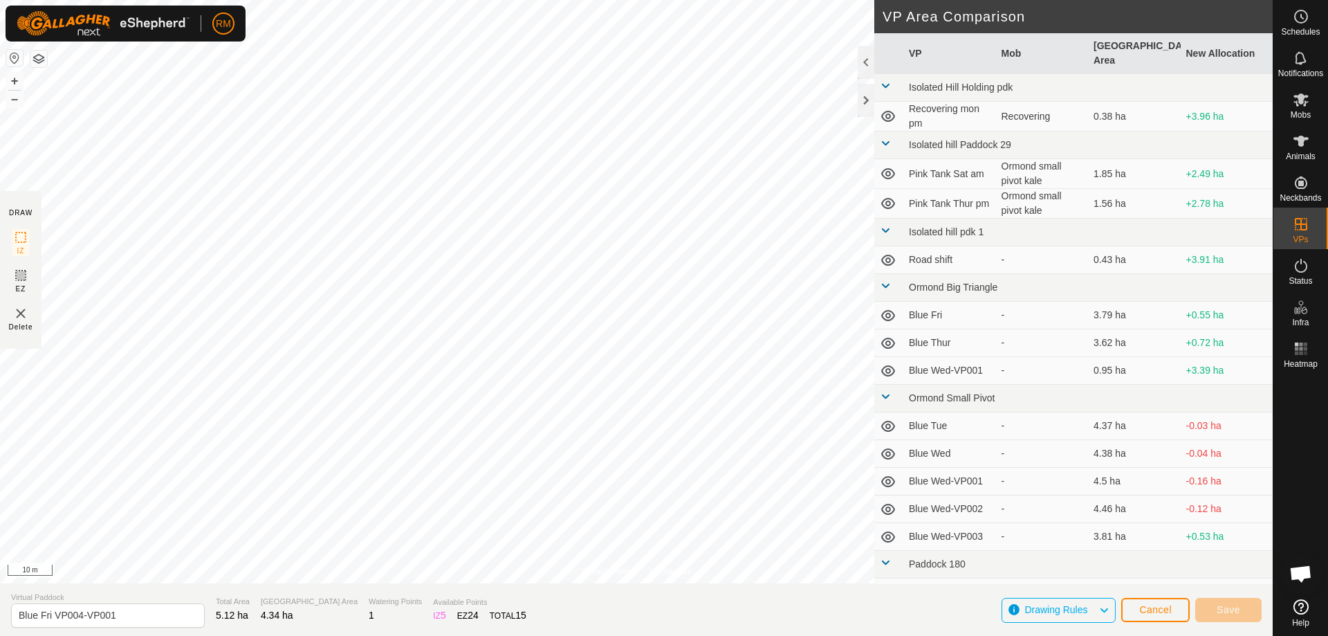
click at [569, 622] on div "Privacy Policy Contact Us Blue Fri VP004 Type: Inclusion Zone 57 Animals + – ⇧ …" at bounding box center [636, 318] width 1273 height 636
click at [376, 584] on div "Privacy Policy Contact Us Blue Fri VP004 Type: Inclusion Zone 57 Animals + – ⇧ …" at bounding box center [636, 318] width 1273 height 636
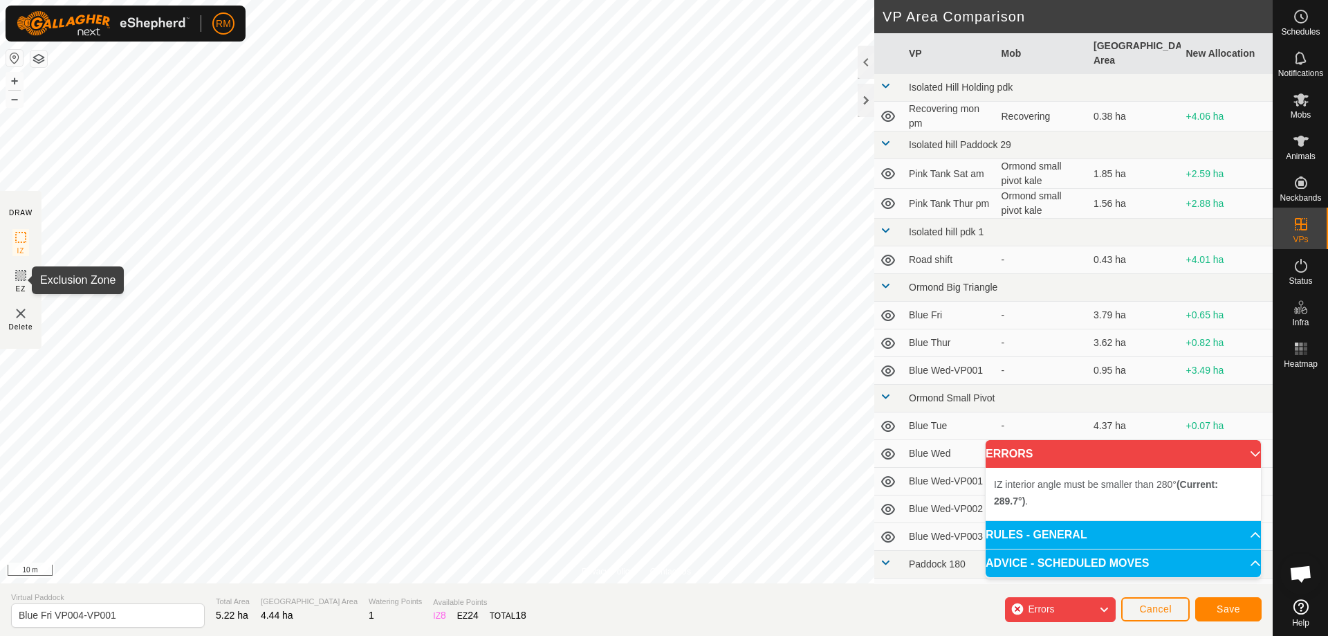
click at [19, 277] on icon at bounding box center [21, 275] width 8 height 8
click at [1148, 607] on span "Cancel" at bounding box center [1155, 608] width 33 height 11
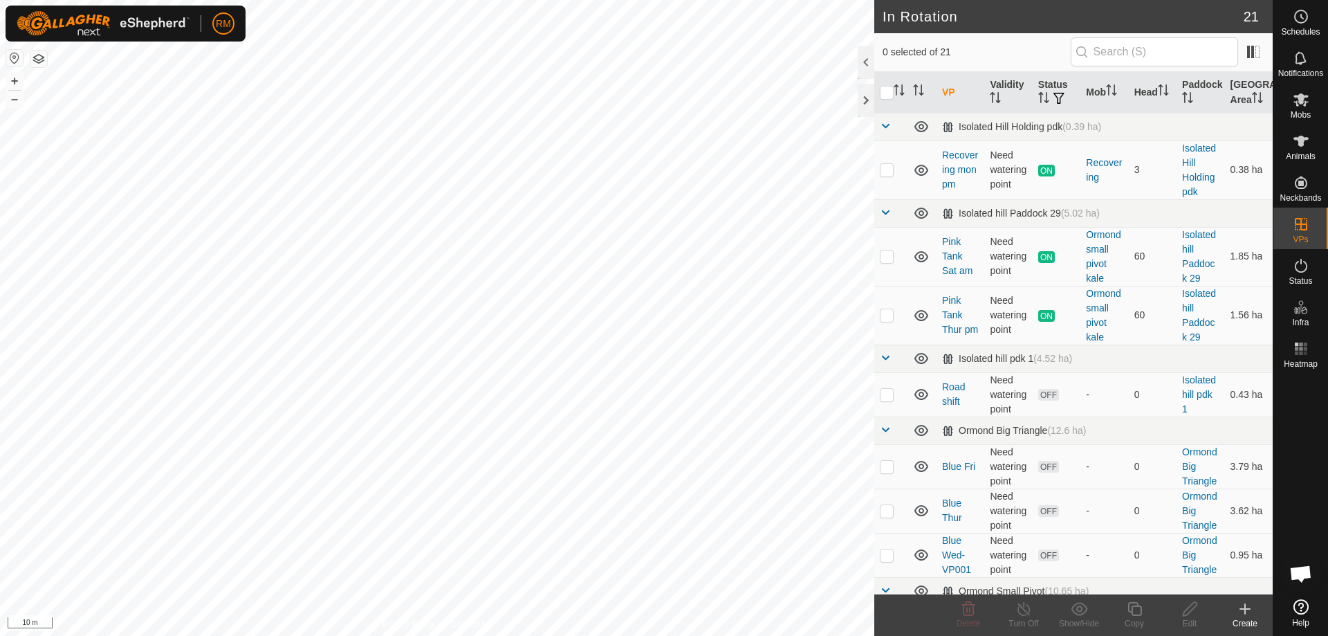
checkbox input "true"
click at [1132, 616] on icon at bounding box center [1134, 608] width 17 height 17
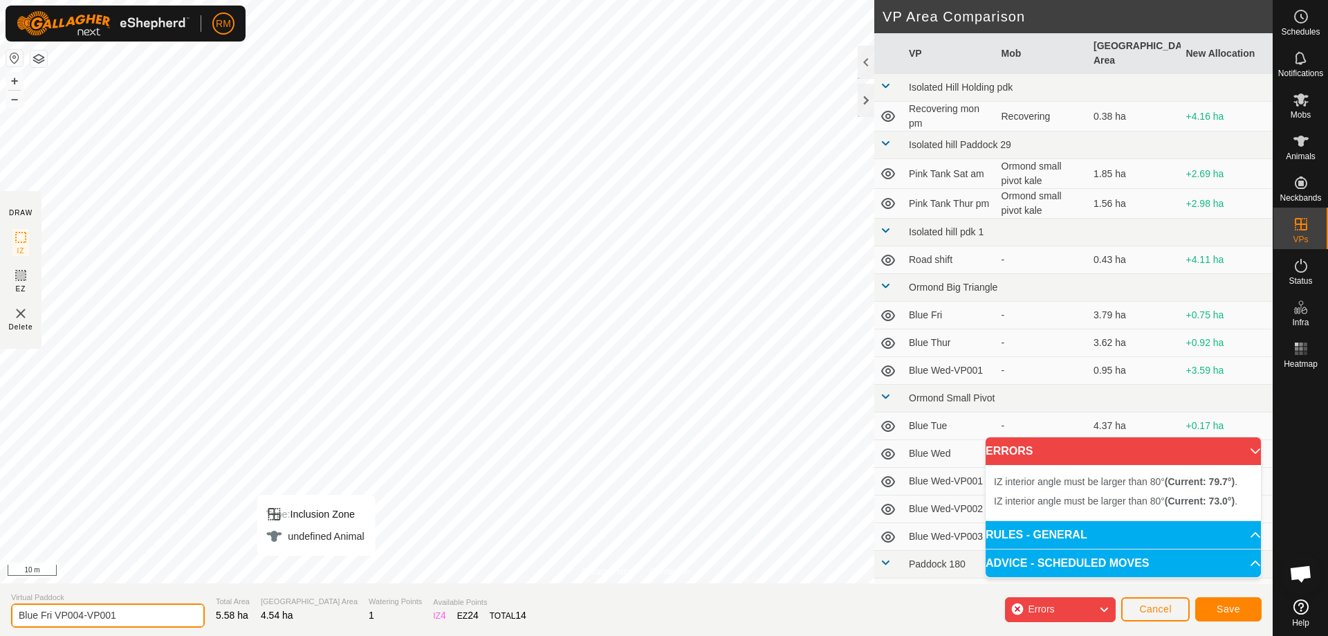
click at [122, 614] on input "Blue Fri VP004-VP001" at bounding box center [108, 615] width 194 height 24
type input "Blue Sat am"
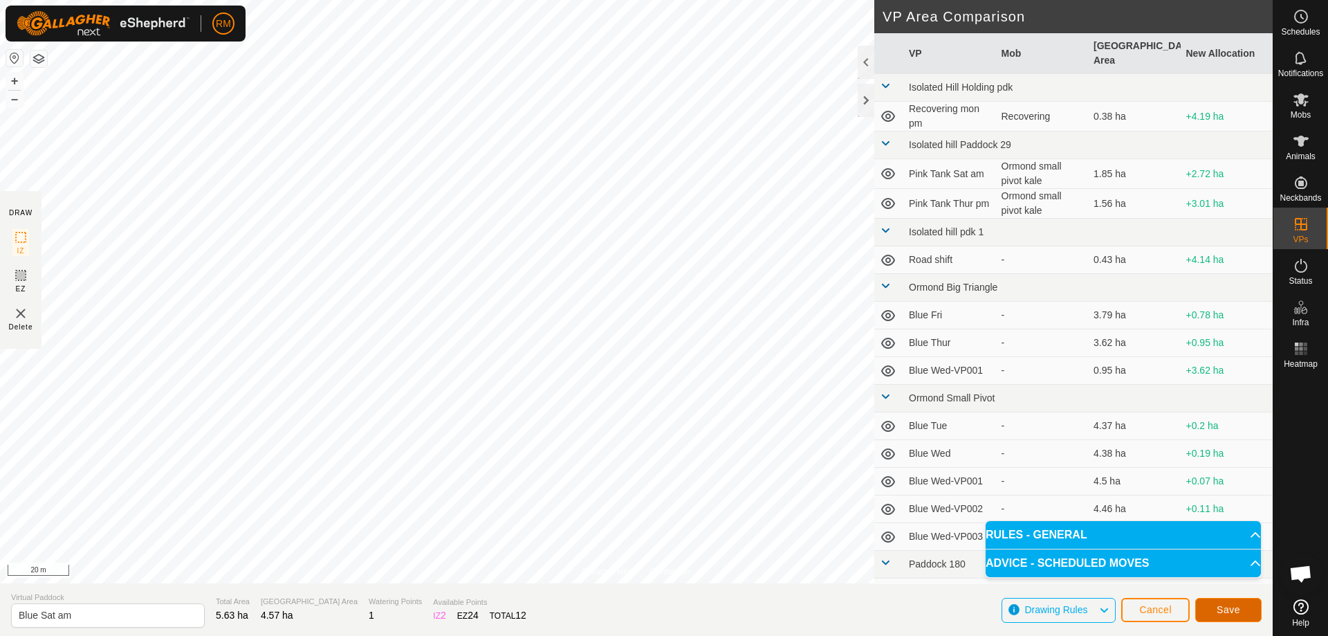
click at [1239, 607] on span "Save" at bounding box center [1229, 609] width 24 height 11
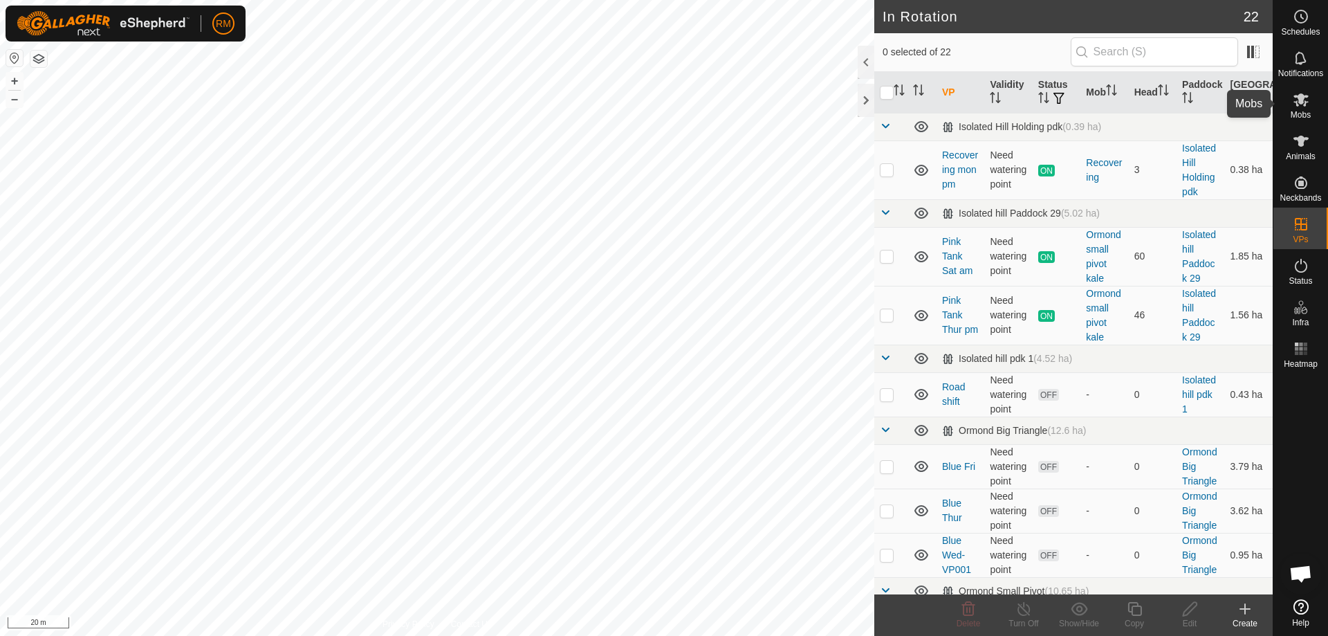
click at [1302, 104] on icon at bounding box center [1300, 99] width 15 height 13
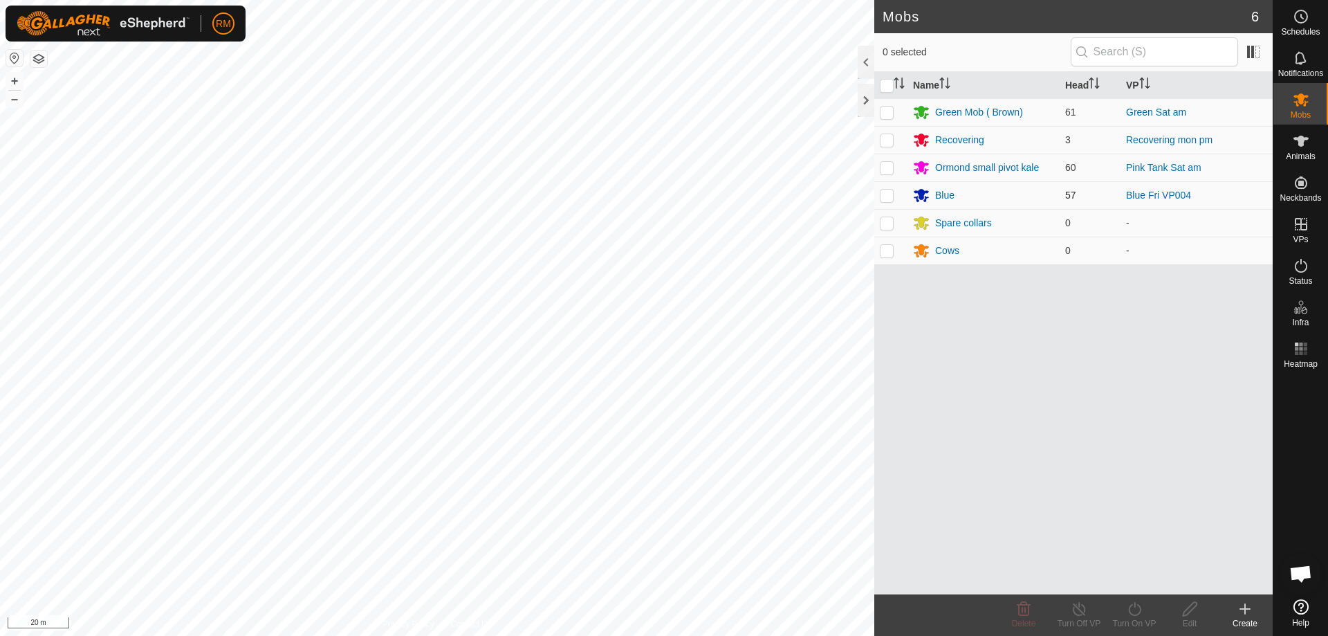
click at [886, 195] on p-checkbox at bounding box center [887, 195] width 14 height 11
checkbox input "true"
click at [1132, 612] on icon at bounding box center [1134, 608] width 17 height 17
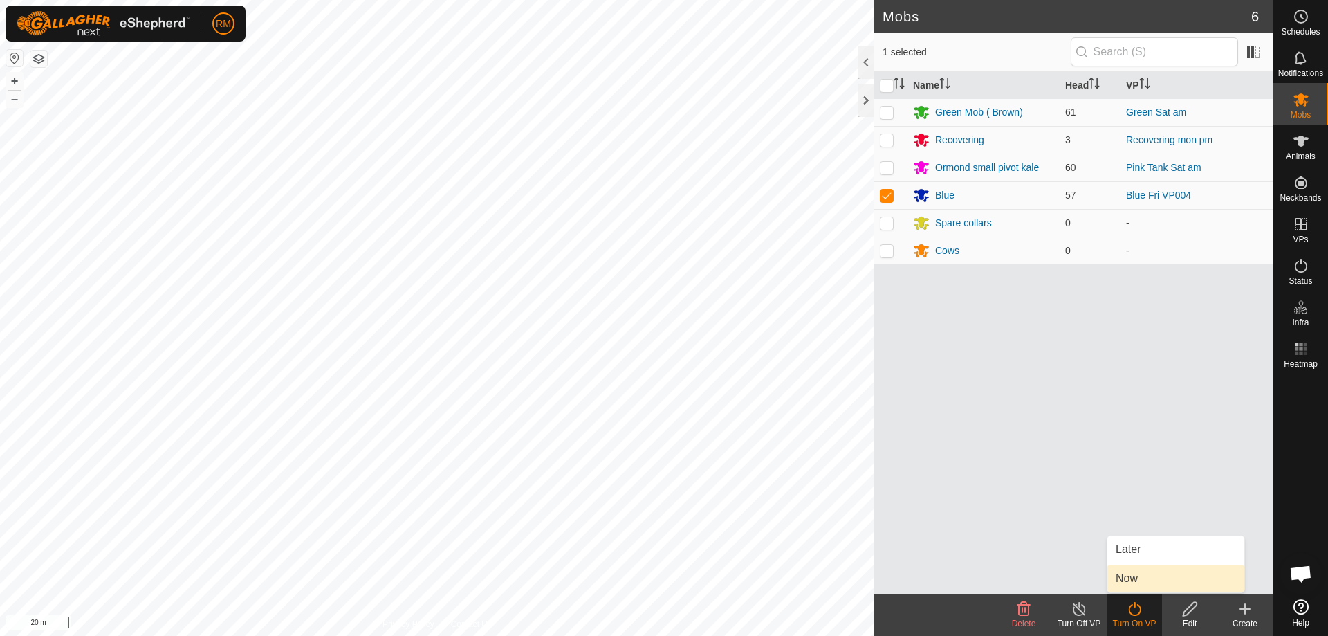
click at [1126, 579] on link "Now" at bounding box center [1175, 578] width 137 height 28
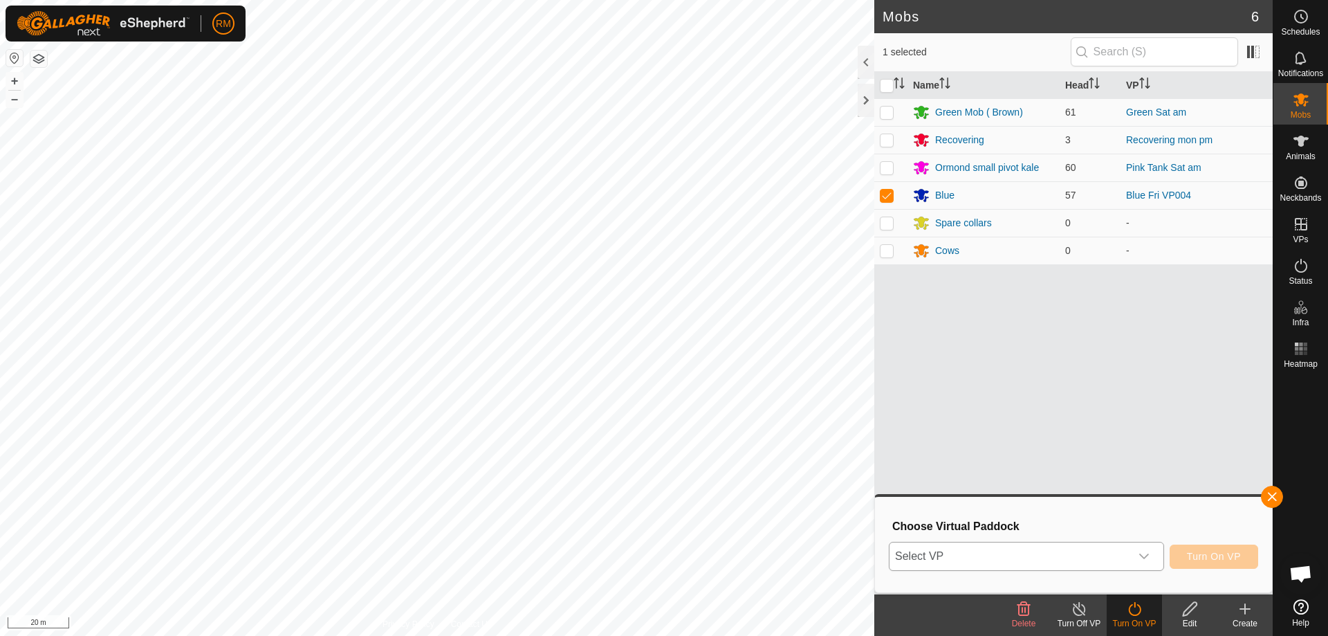
click at [1139, 554] on icon "dropdown trigger" at bounding box center [1144, 556] width 10 height 6
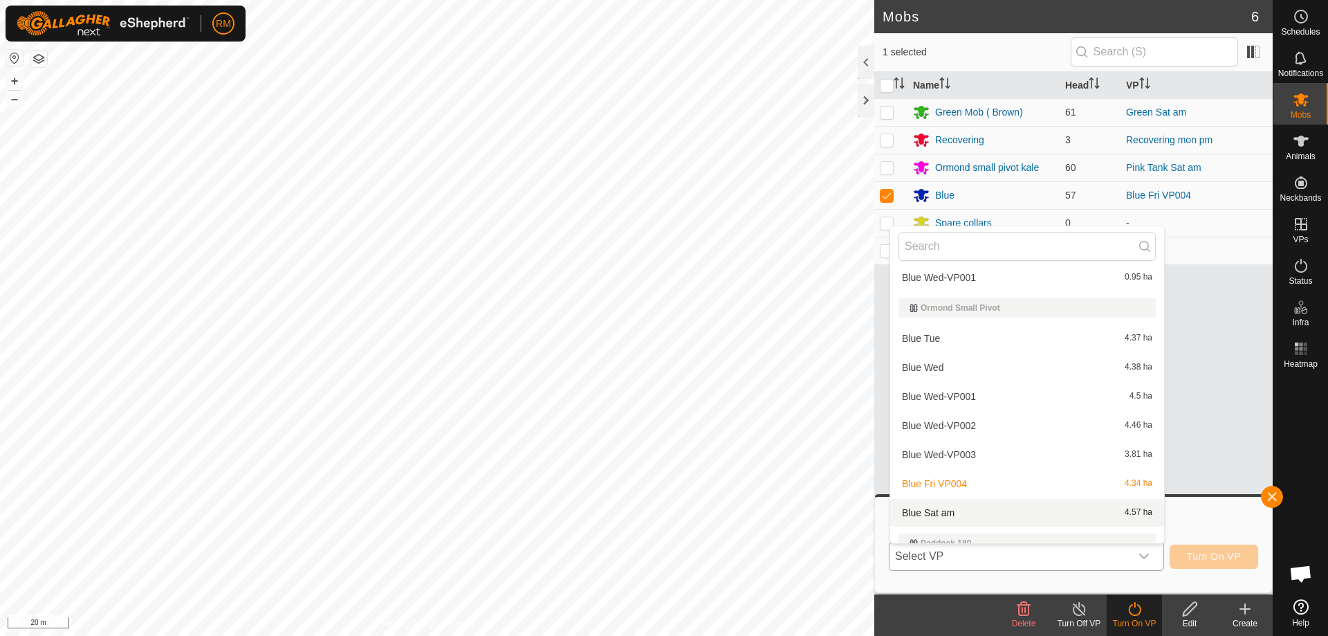
scroll to position [305, 0]
click at [963, 513] on li "Blue Sat am 4.57 ha" at bounding box center [1027, 512] width 274 height 28
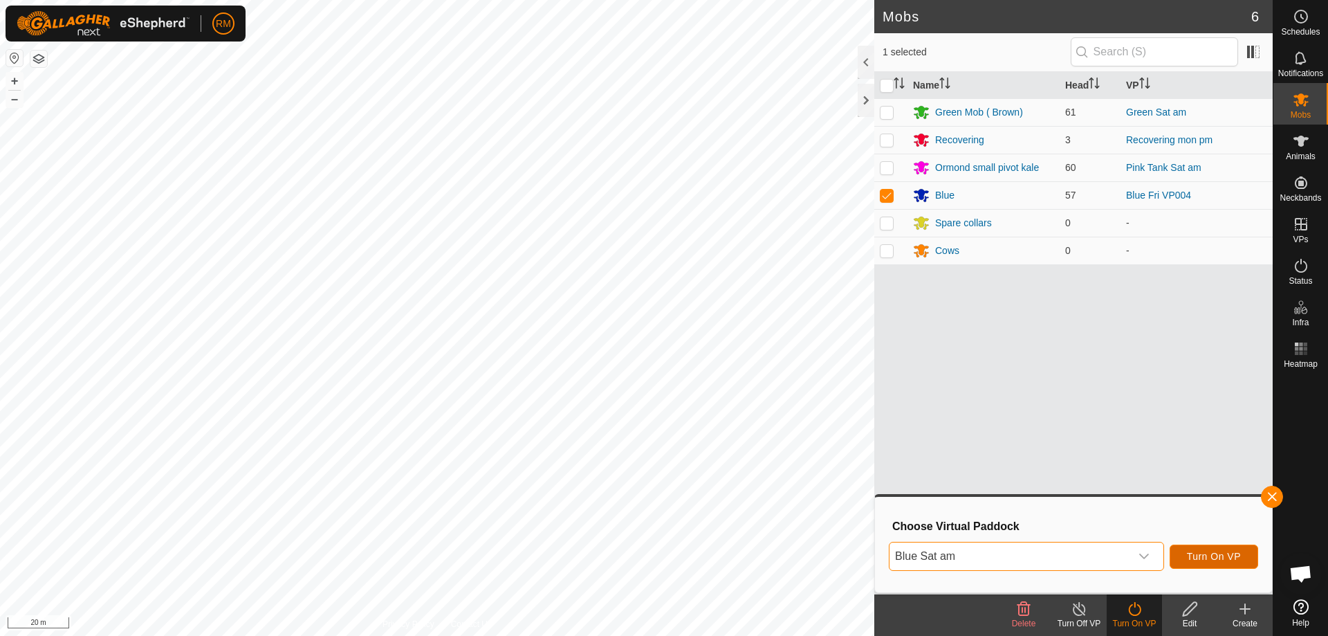
click at [1226, 553] on span "Turn On VP" at bounding box center [1214, 556] width 54 height 11
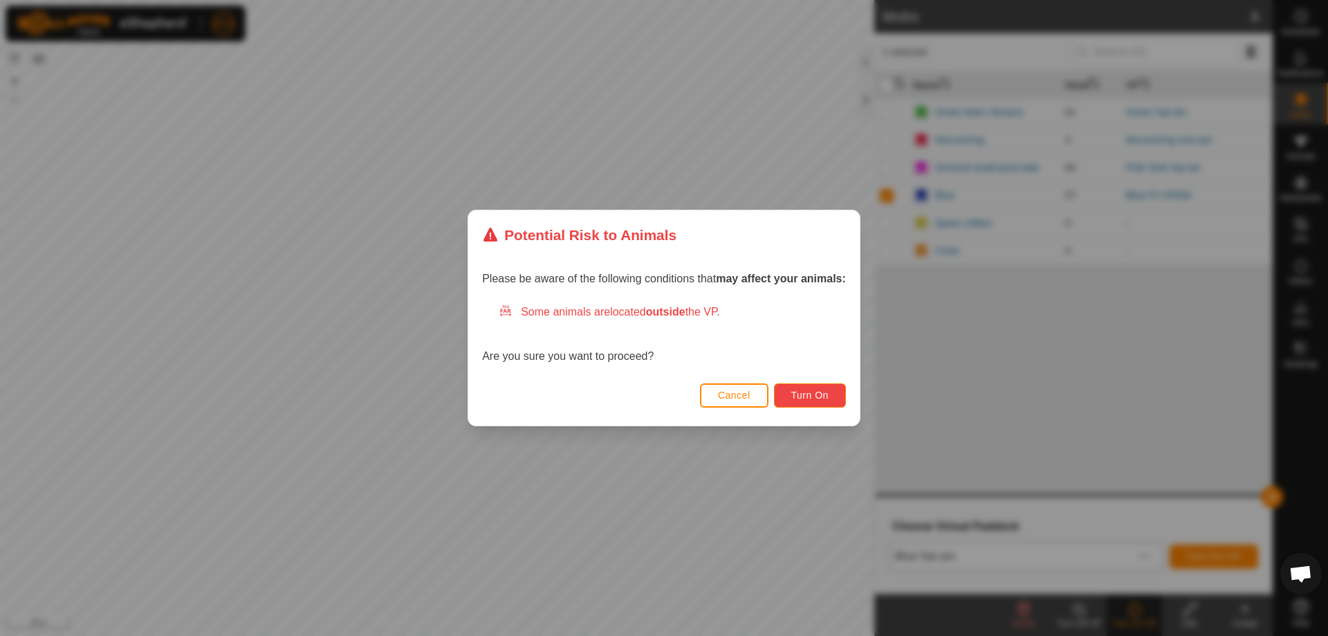
click at [806, 394] on span "Turn On" at bounding box center [809, 394] width 37 height 11
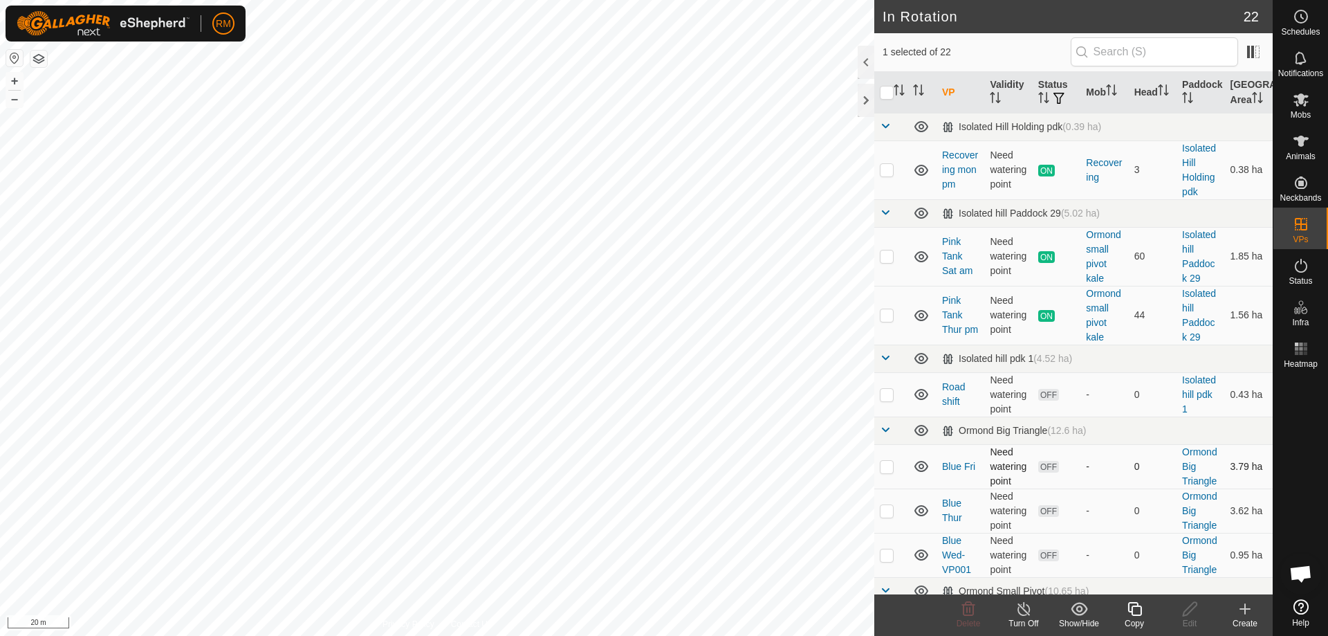
checkbox input "false"
checkbox input "true"
checkbox input "false"
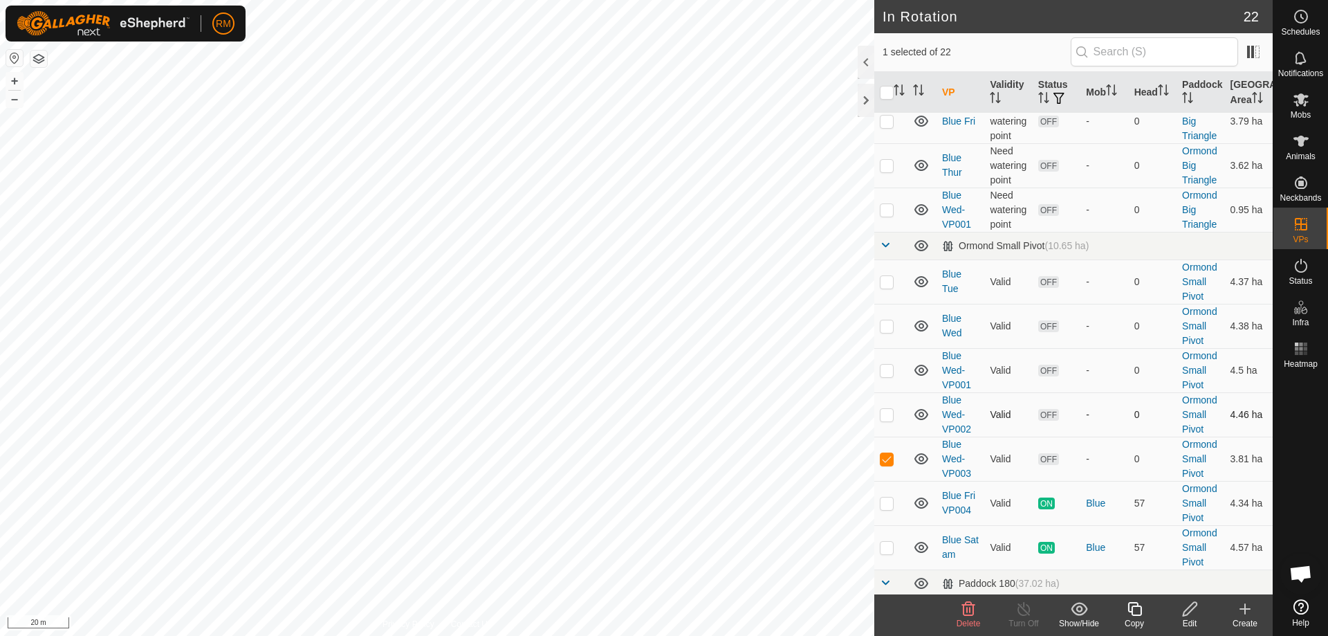
scroll to position [346, 0]
click at [885, 414] on p-checkbox at bounding box center [887, 413] width 14 height 11
click at [974, 612] on icon at bounding box center [968, 608] width 17 height 17
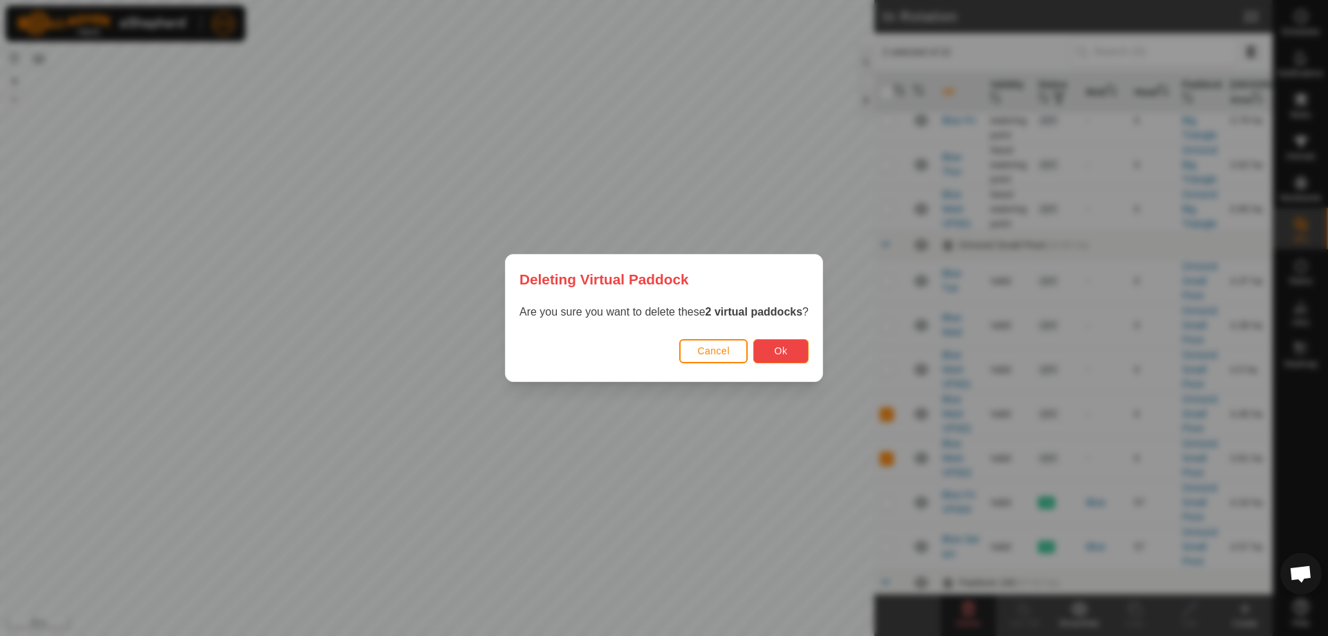
click at [791, 349] on button "Ok" at bounding box center [780, 351] width 55 height 24
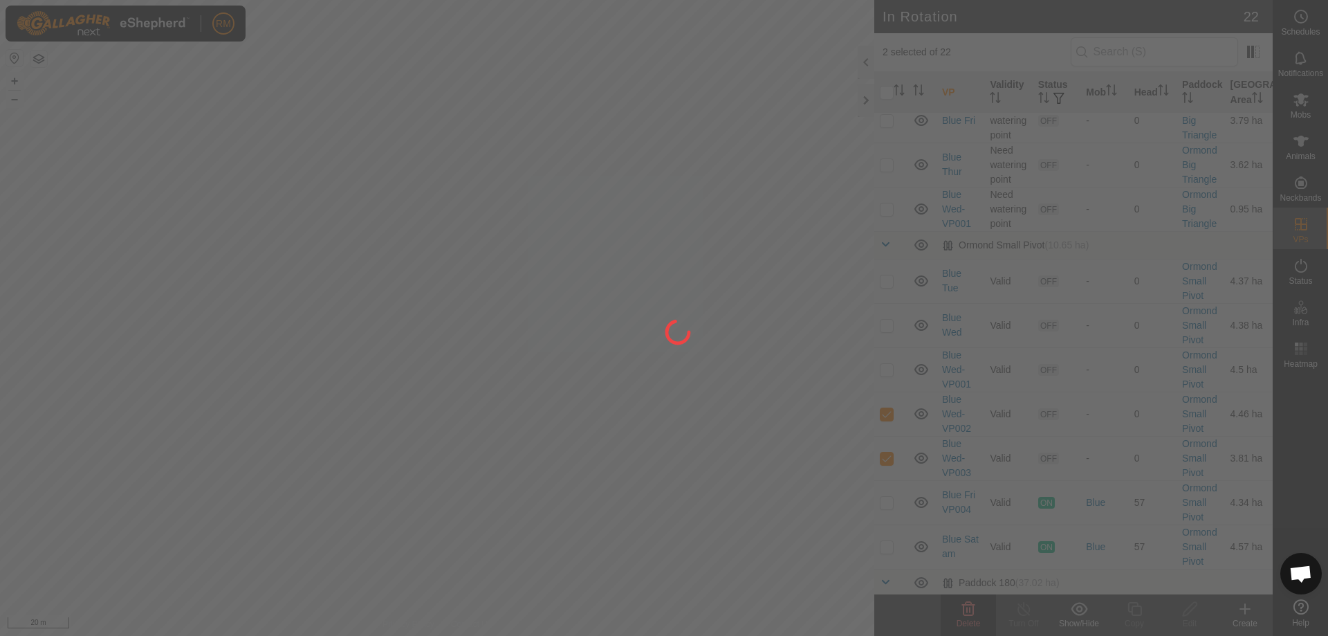
checkbox input "false"
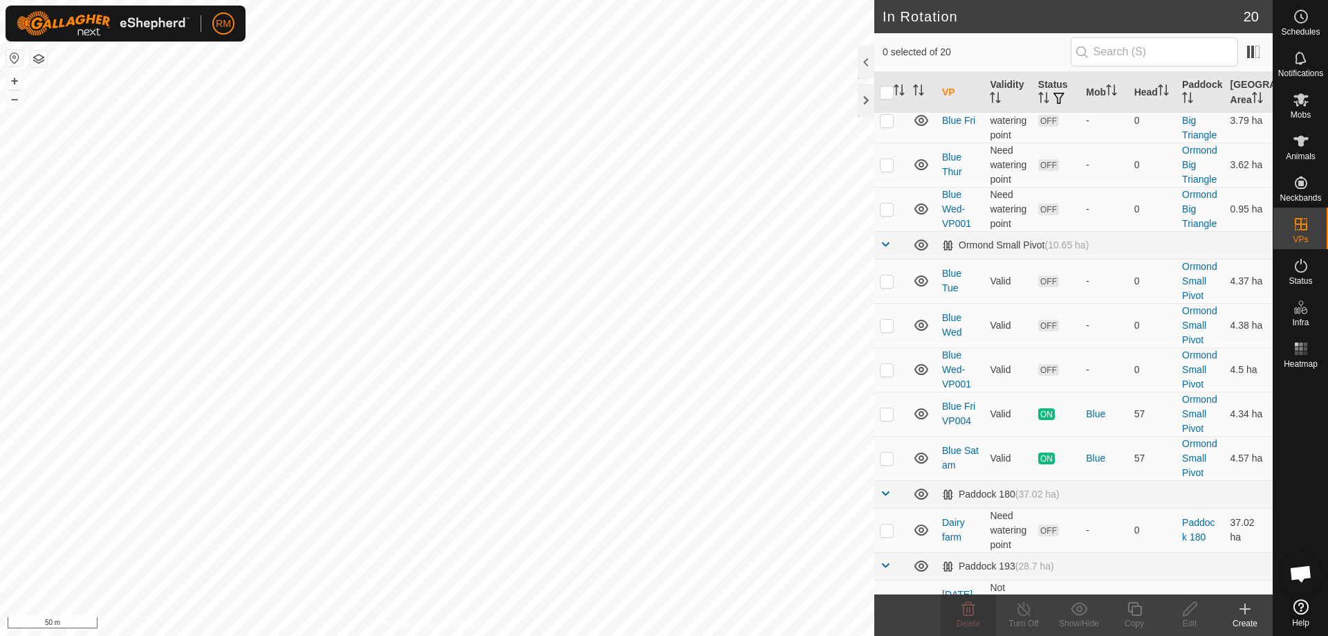
checkbox input "true"
checkbox input "false"
click at [885, 324] on p-checkbox at bounding box center [887, 325] width 14 height 11
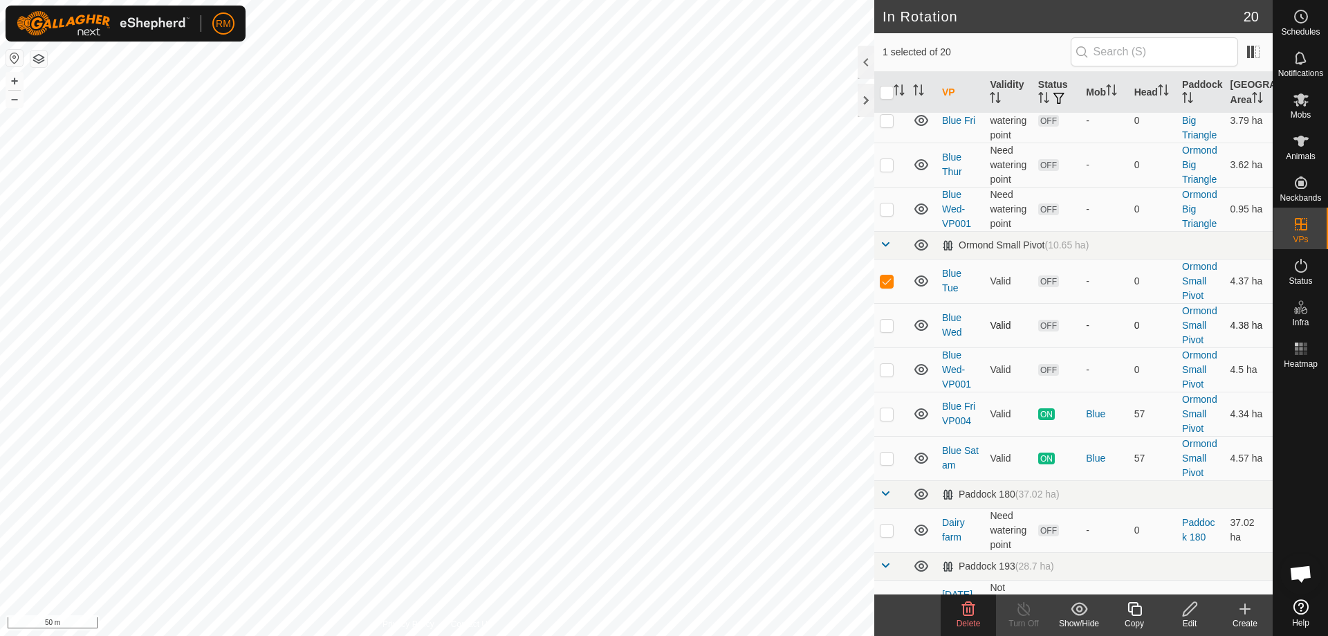
checkbox input "false"
click at [883, 367] on p-checkbox at bounding box center [887, 369] width 14 height 11
checkbox input "true"
click at [966, 611] on icon at bounding box center [968, 609] width 13 height 14
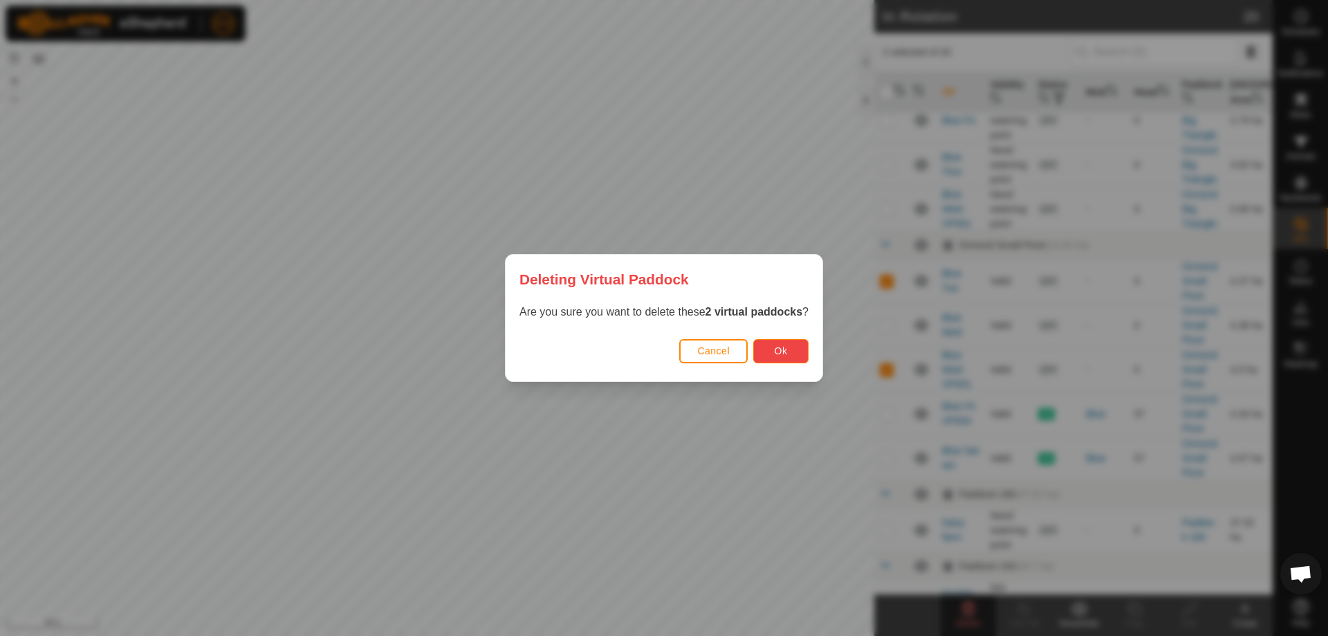
click at [786, 347] on span "Ok" at bounding box center [781, 350] width 13 height 11
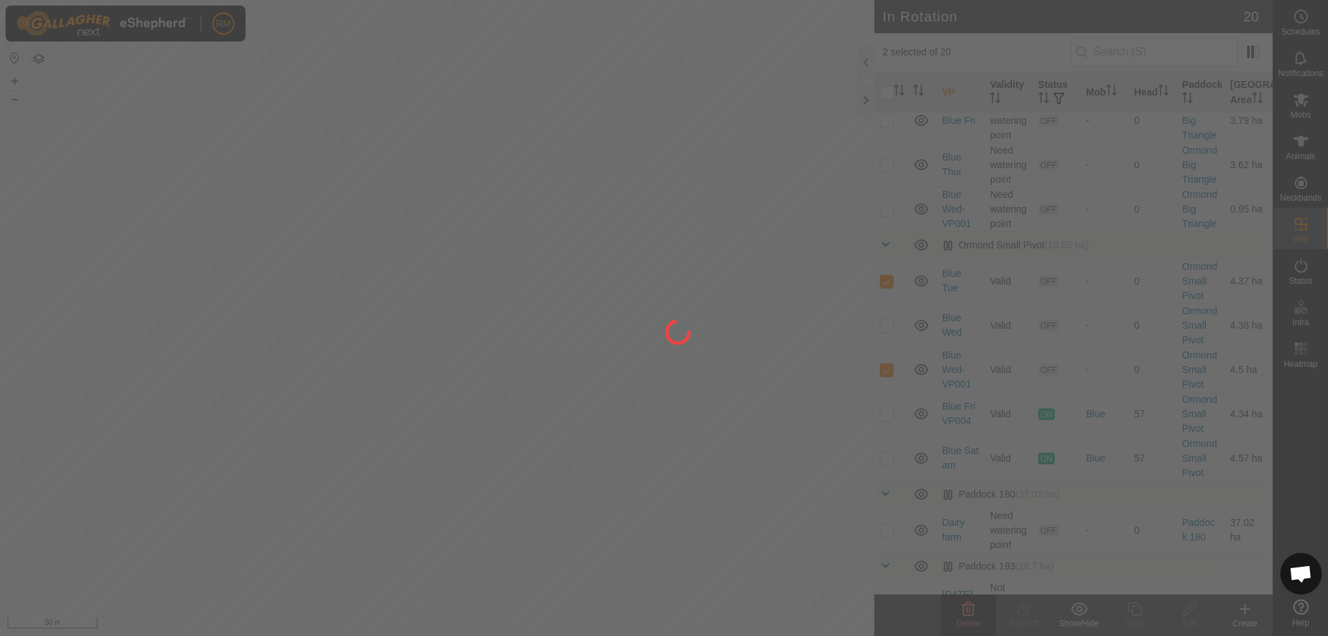
checkbox input "false"
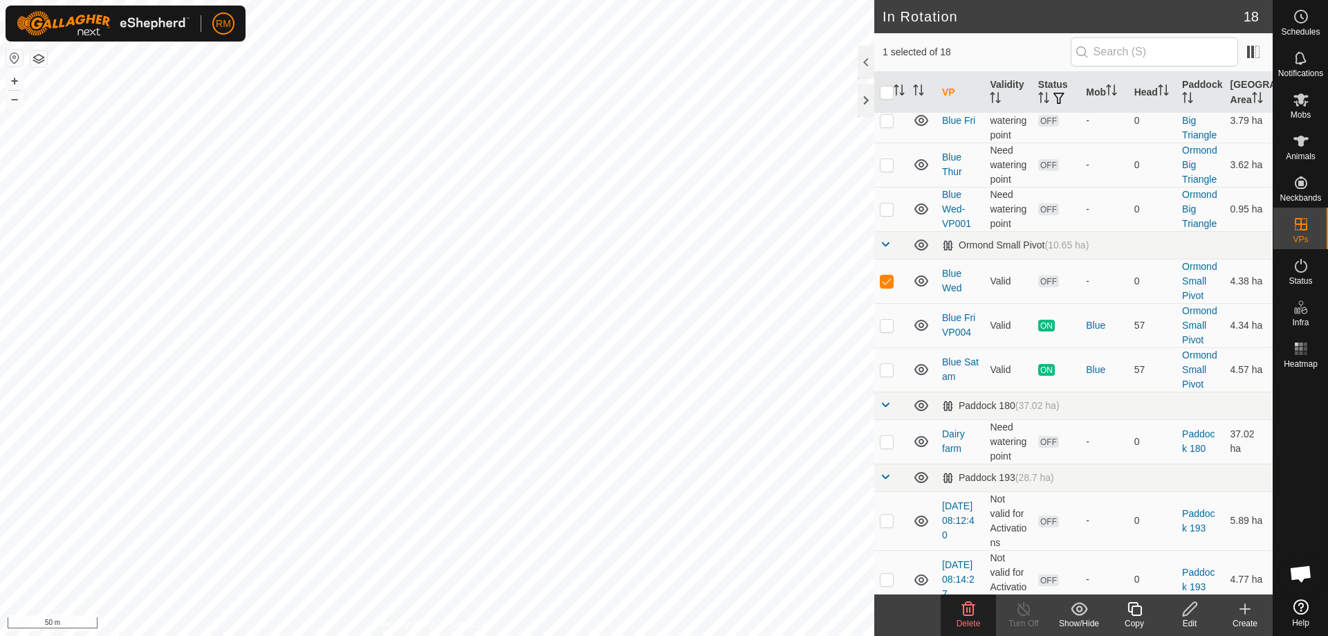
click at [970, 609] on icon at bounding box center [968, 609] width 13 height 14
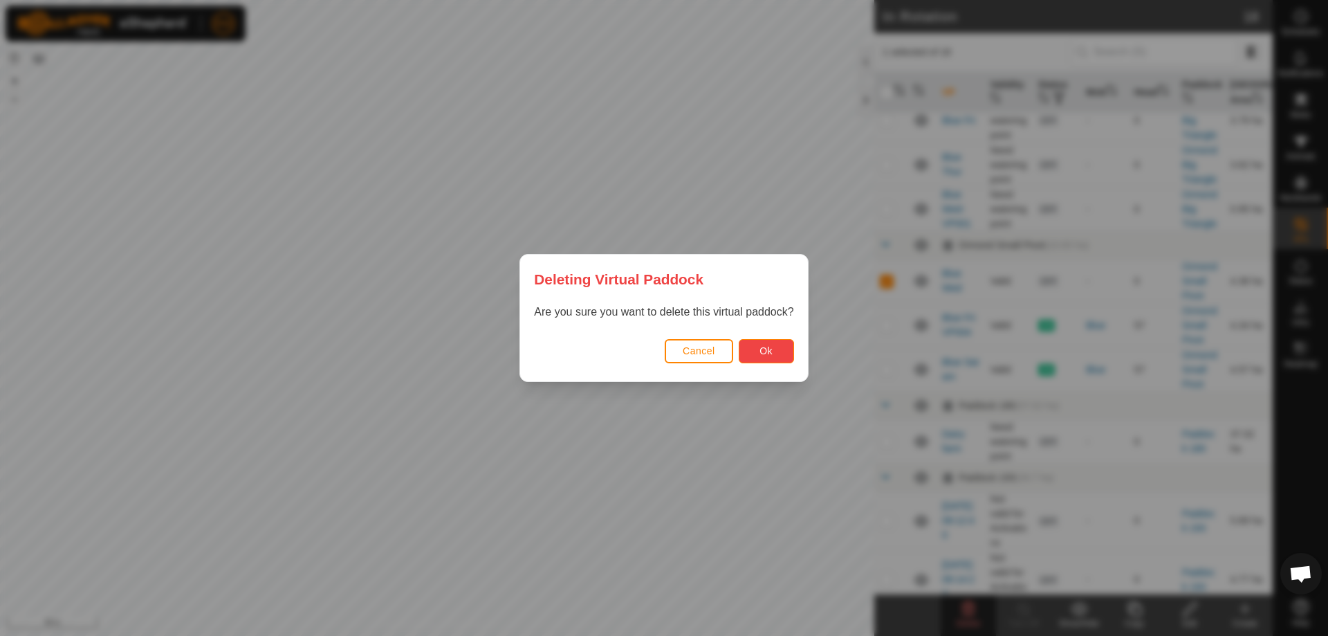
click at [777, 346] on button "Ok" at bounding box center [766, 351] width 55 height 24
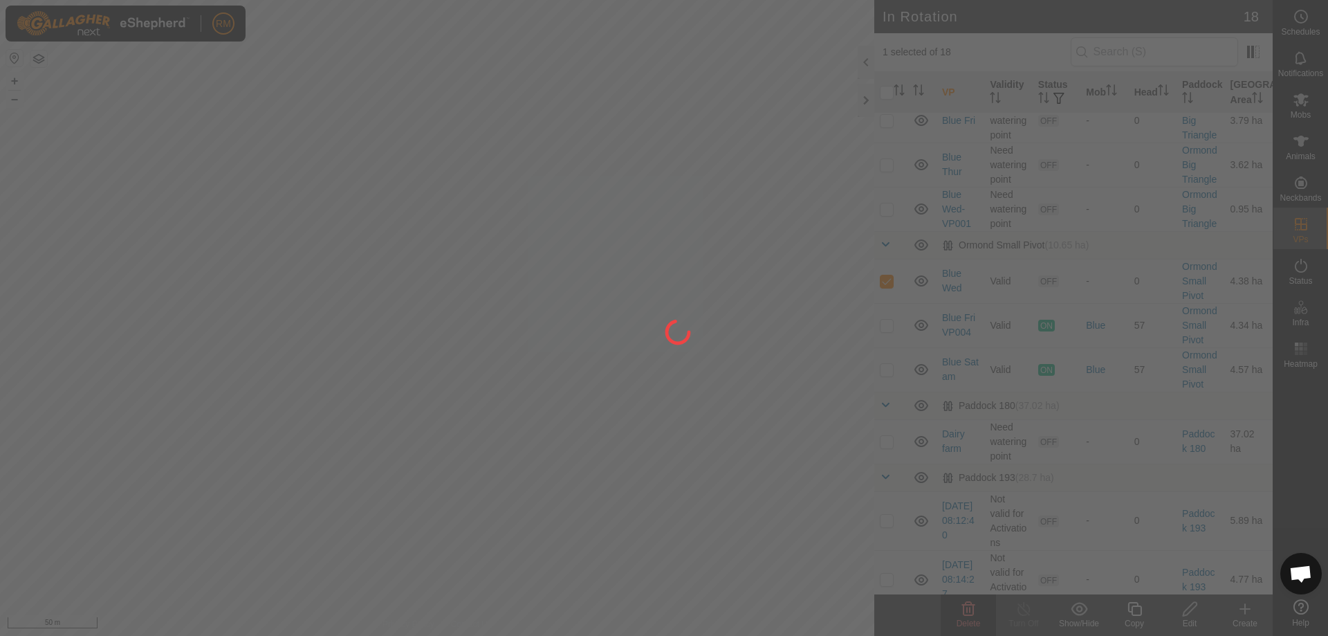
checkbox input "false"
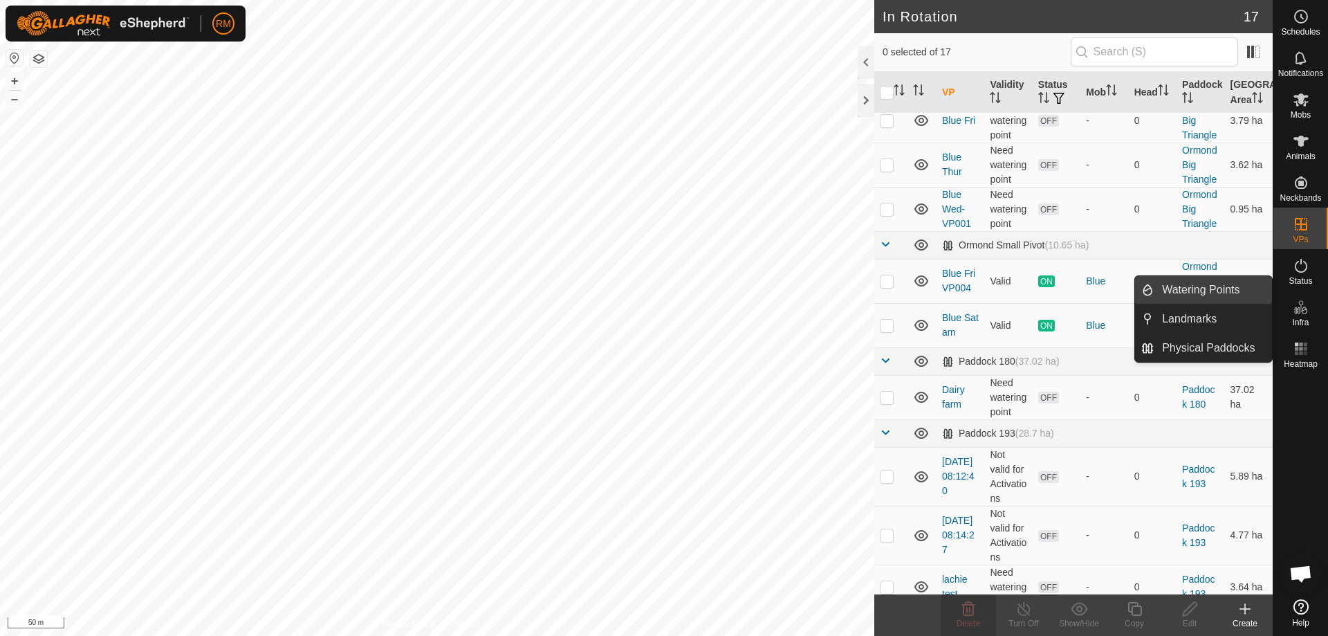
click at [1214, 284] on link "Watering Points" at bounding box center [1213, 290] width 118 height 28
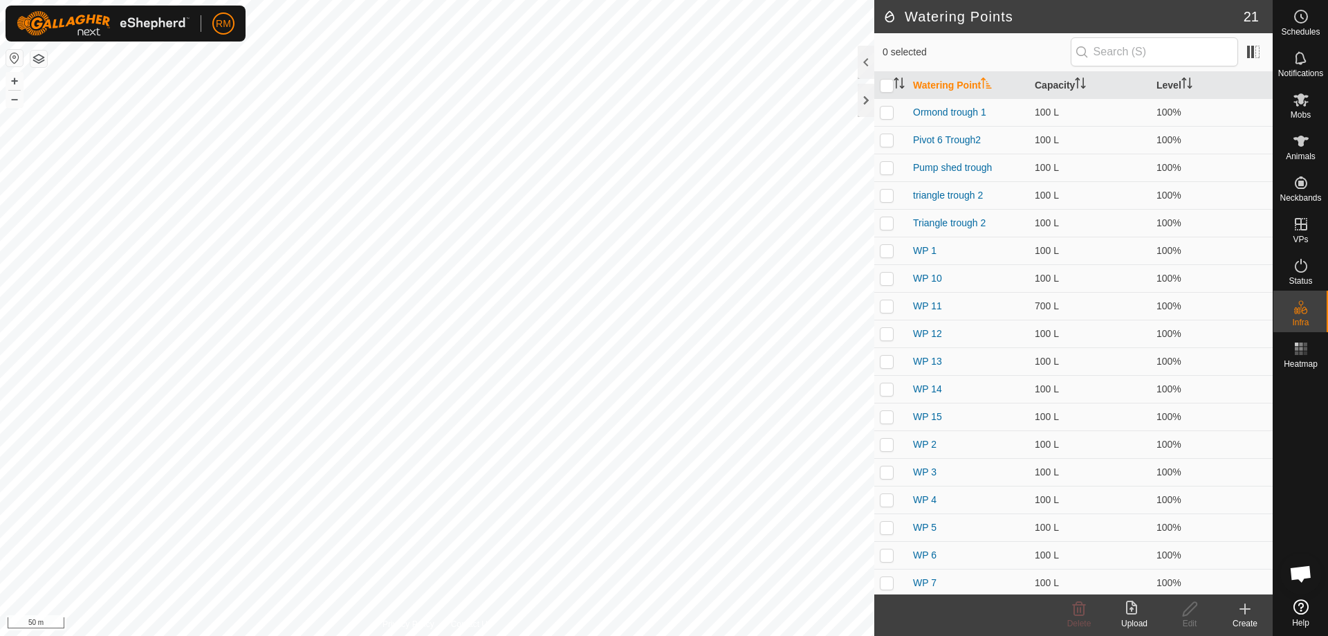
click at [1253, 610] on create-svg-icon at bounding box center [1244, 608] width 55 height 17
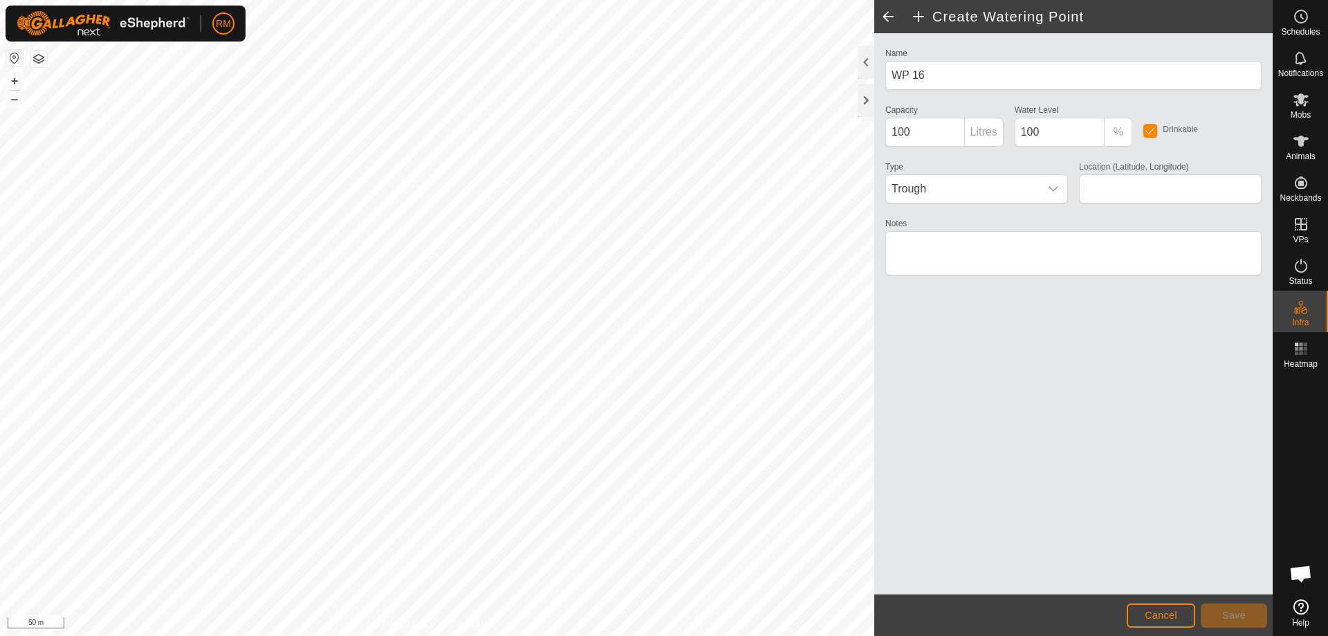
type input "-42.751922, 172.982428"
click at [1220, 612] on button "Save" at bounding box center [1234, 615] width 66 height 24
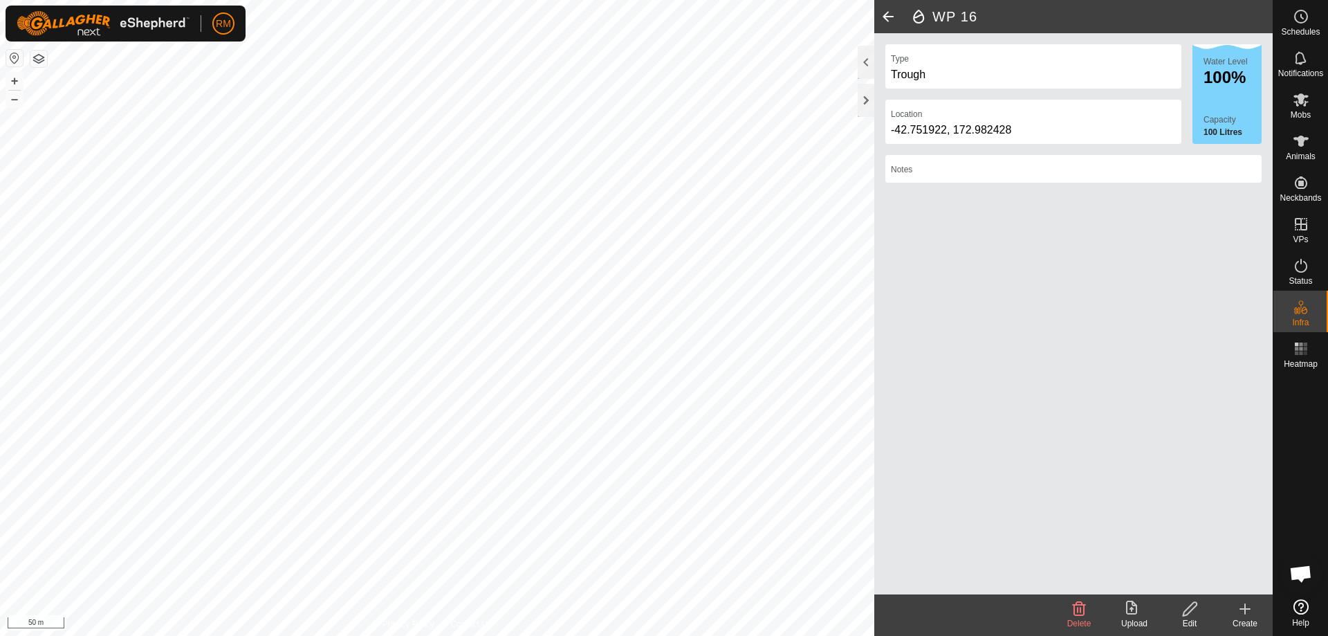
click at [1239, 611] on icon at bounding box center [1245, 608] width 17 height 17
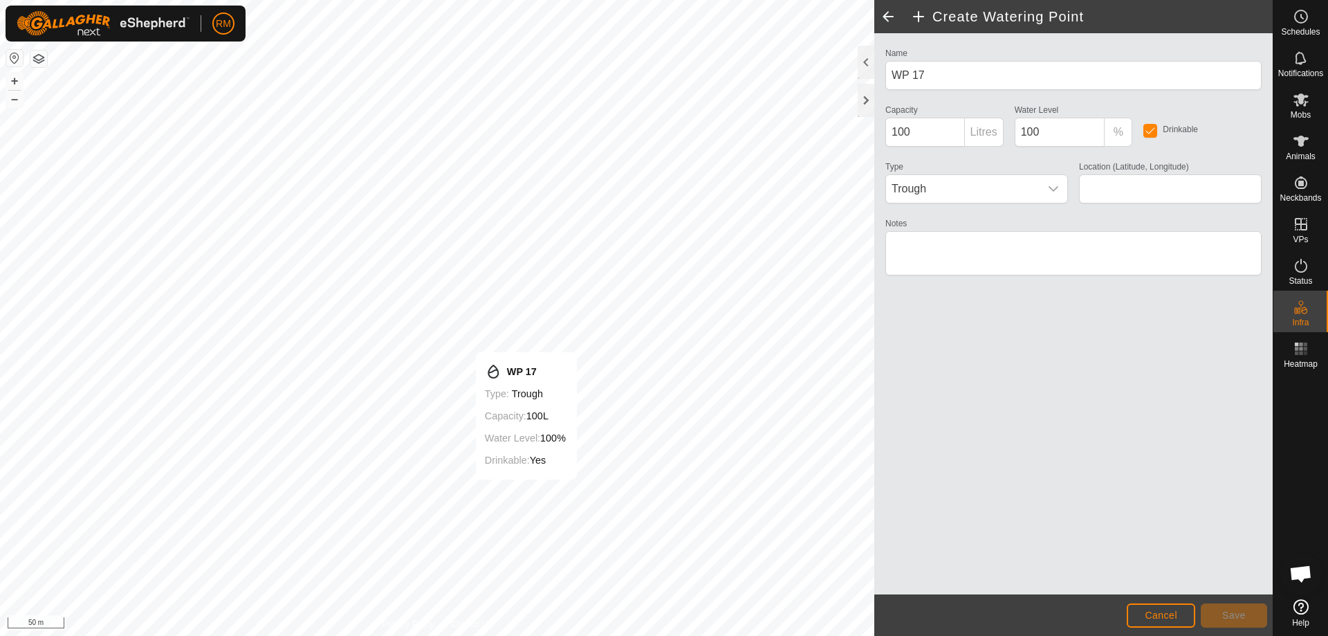
type input "-42.753613, 172.980749"
click at [1236, 616] on span "Save" at bounding box center [1234, 614] width 24 height 11
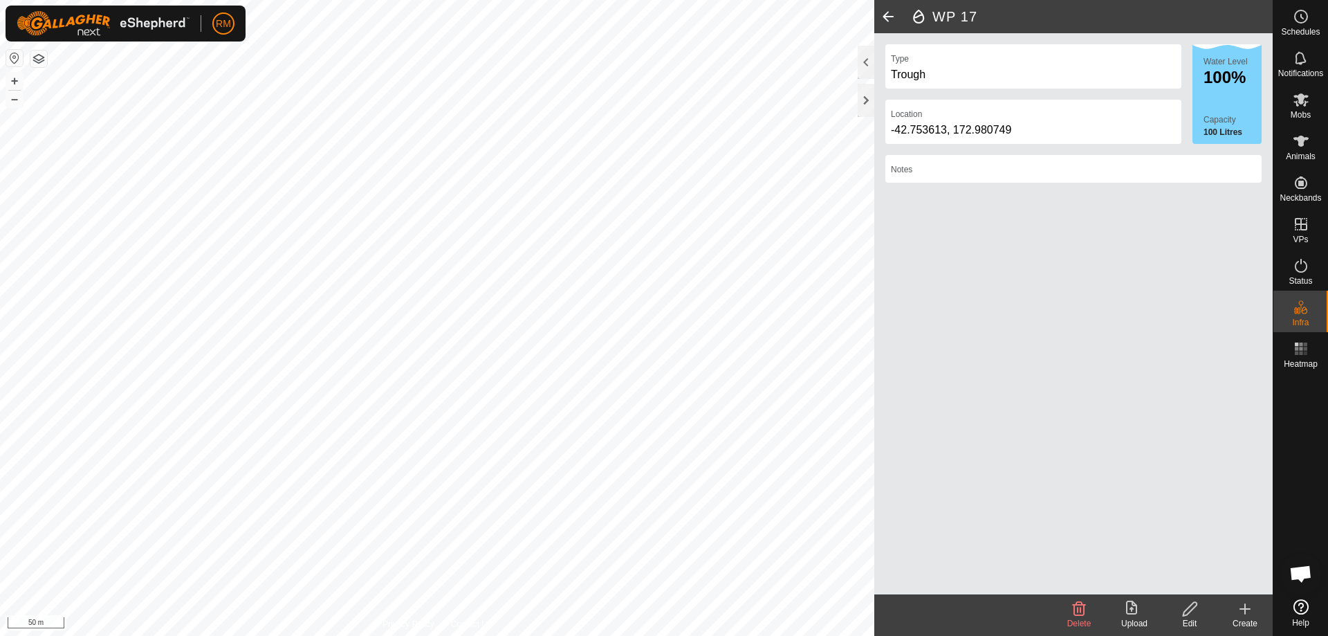
click at [1245, 611] on icon at bounding box center [1245, 609] width 0 height 10
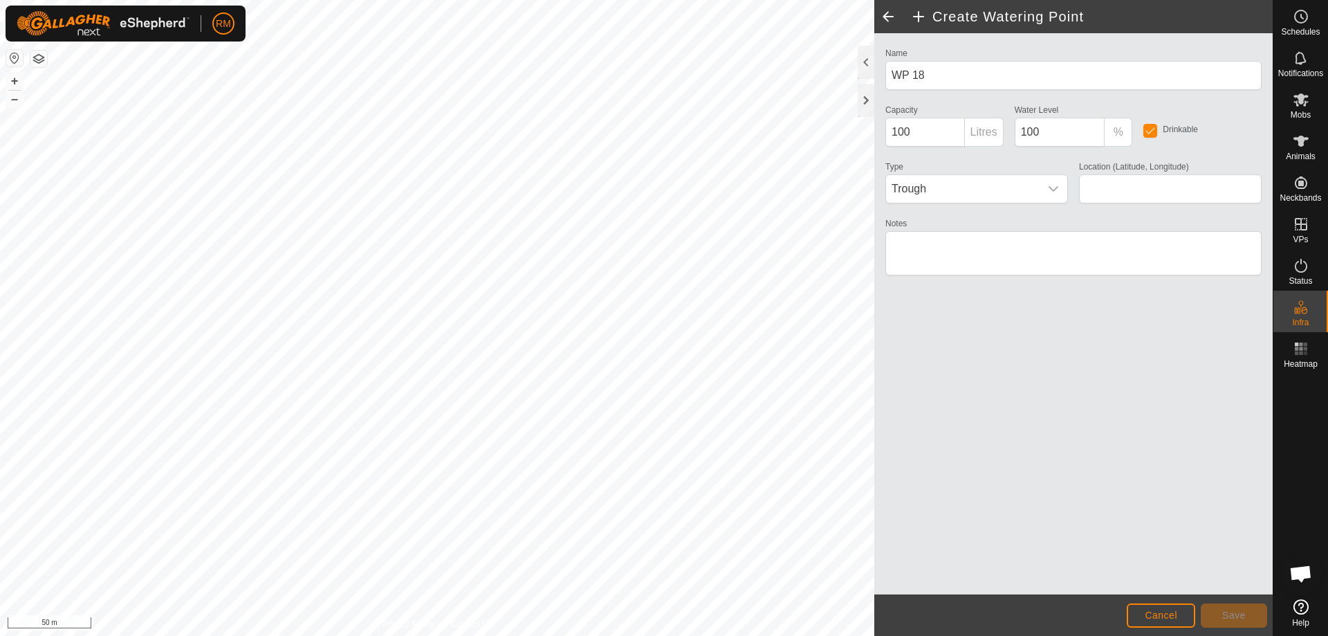
type input "-42.755121, 172.977748"
click at [1236, 618] on span "Save" at bounding box center [1234, 614] width 24 height 11
